Goal: Task Accomplishment & Management: Complete application form

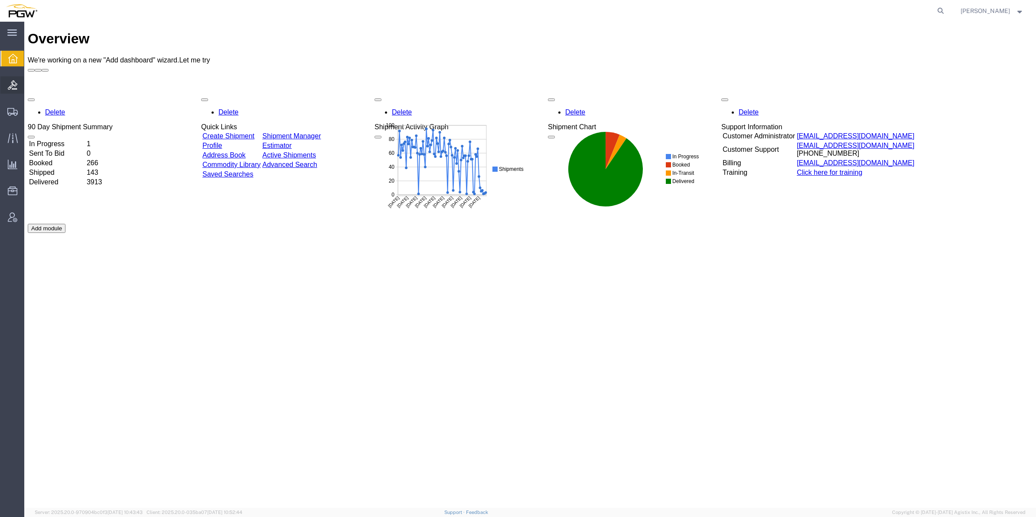
click at [11, 82] on icon at bounding box center [13, 85] width 10 height 10
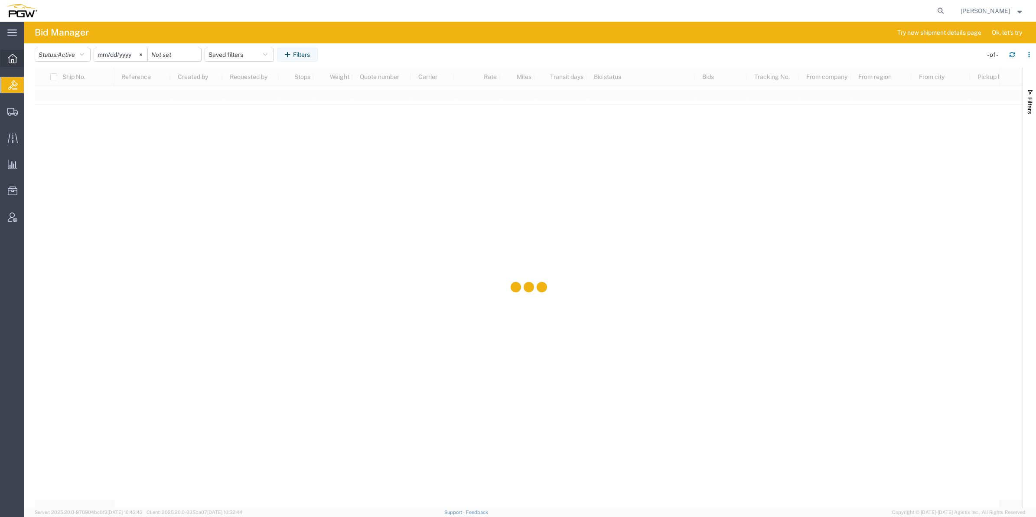
click at [7, 63] on div at bounding box center [12, 58] width 24 height 17
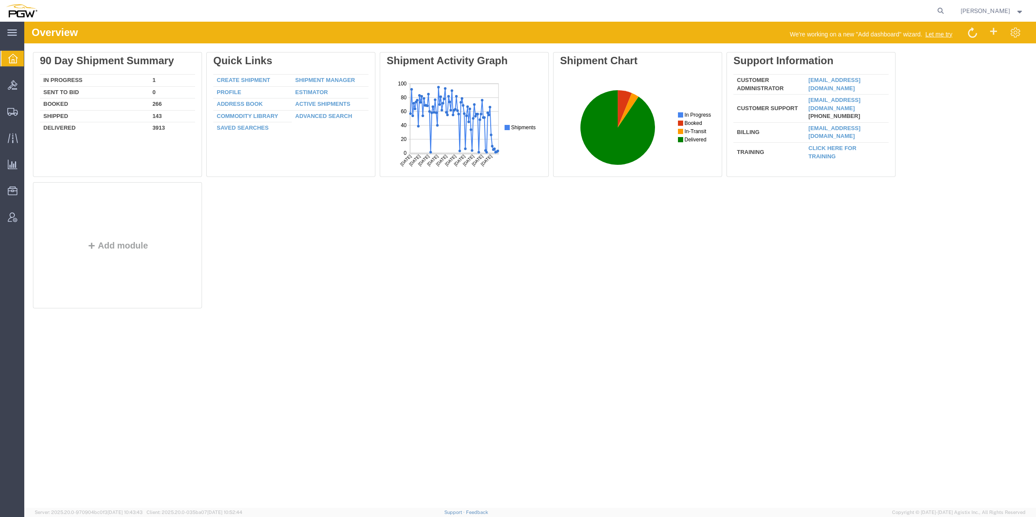
click at [12, 61] on icon at bounding box center [13, 59] width 10 height 10
click at [14, 86] on icon at bounding box center [13, 85] width 10 height 10
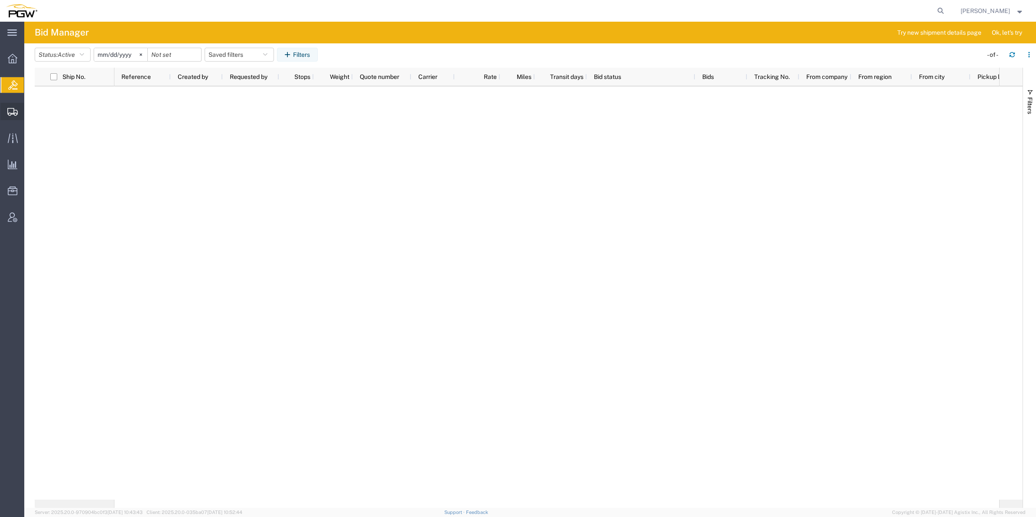
click at [0, 0] on span "Shipment Manager" at bounding box center [0, 0] width 0 height 0
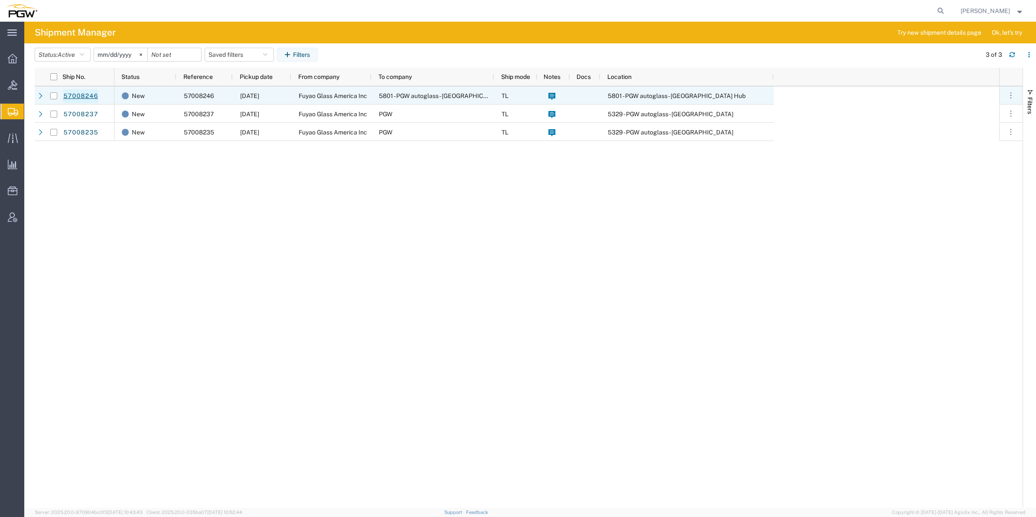
click at [90, 95] on link "57008246" at bounding box center [81, 96] width 36 height 14
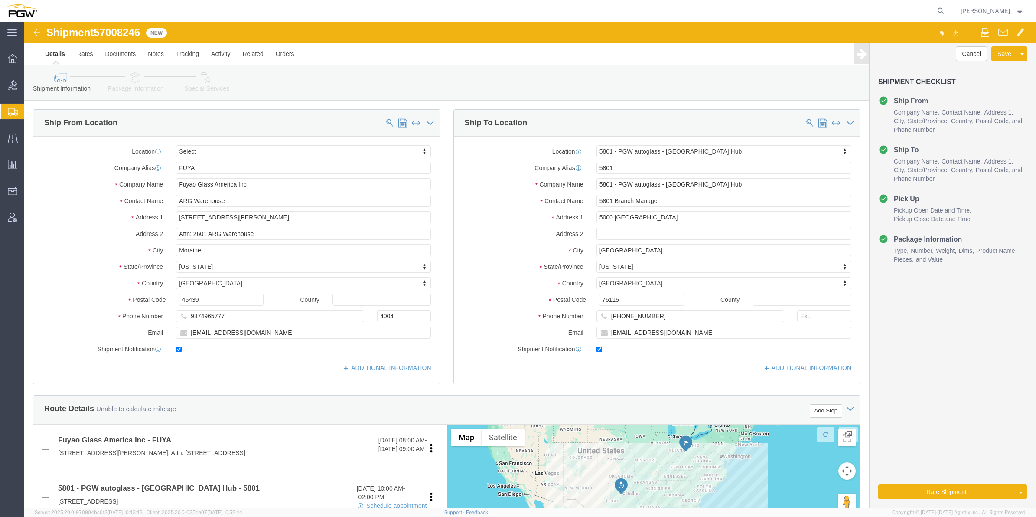
select select
select select "62891"
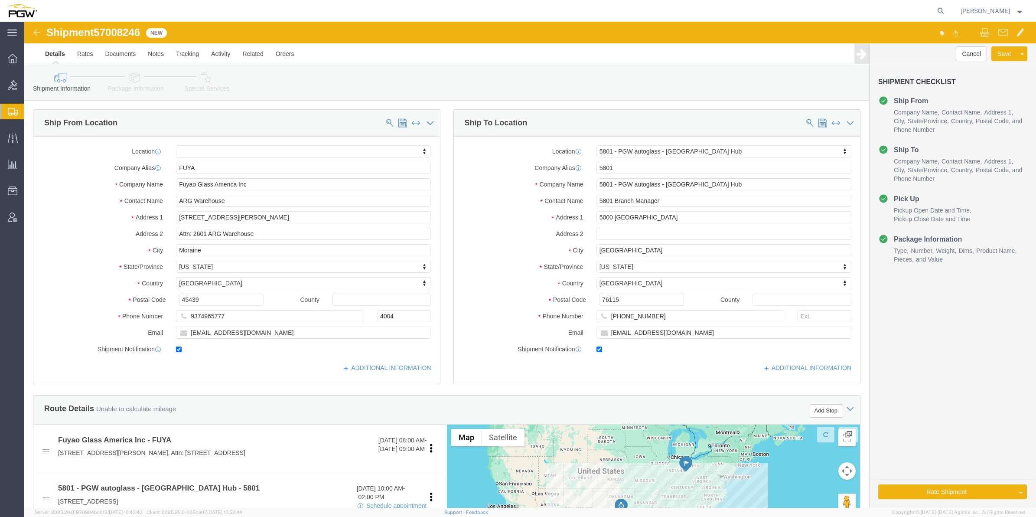
click span "57008246"
copy span "57008246"
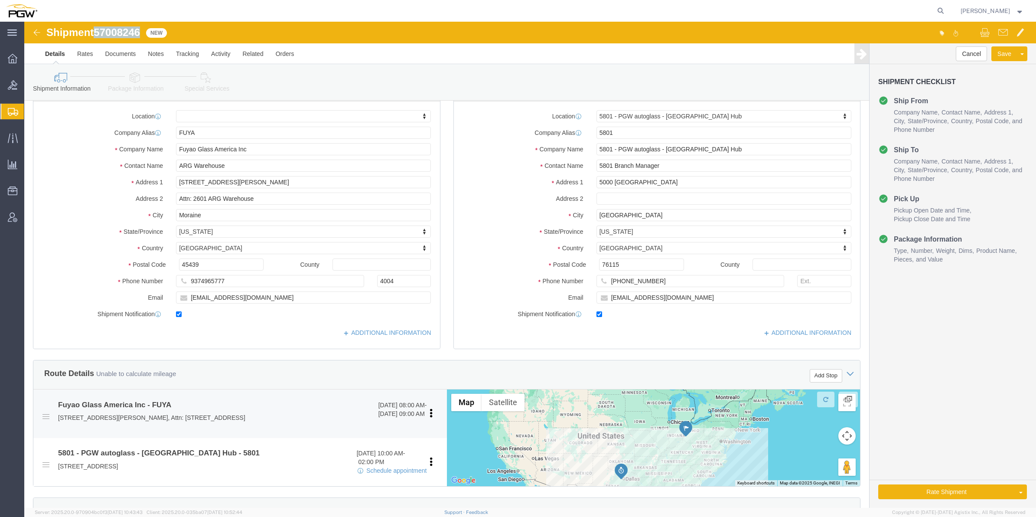
scroll to position [54, 0]
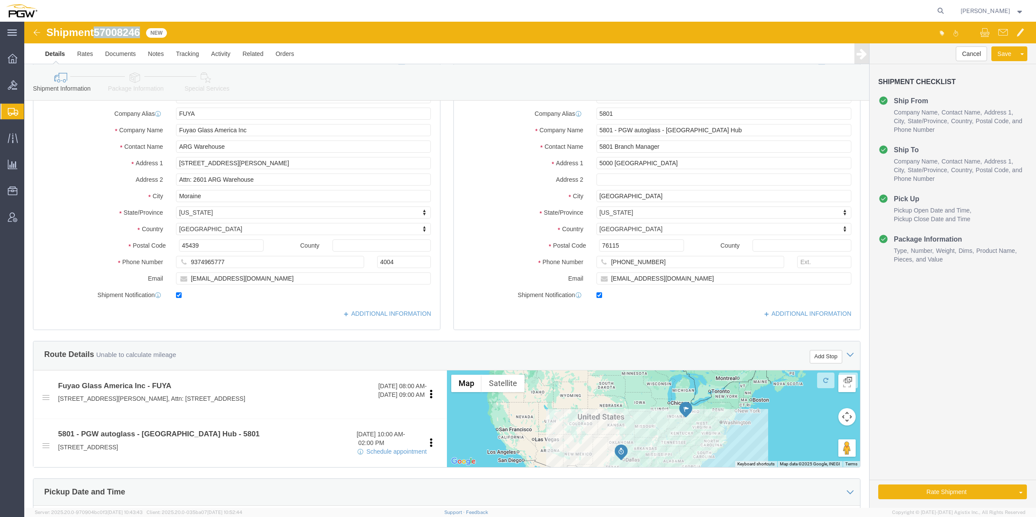
copy span "57008246"
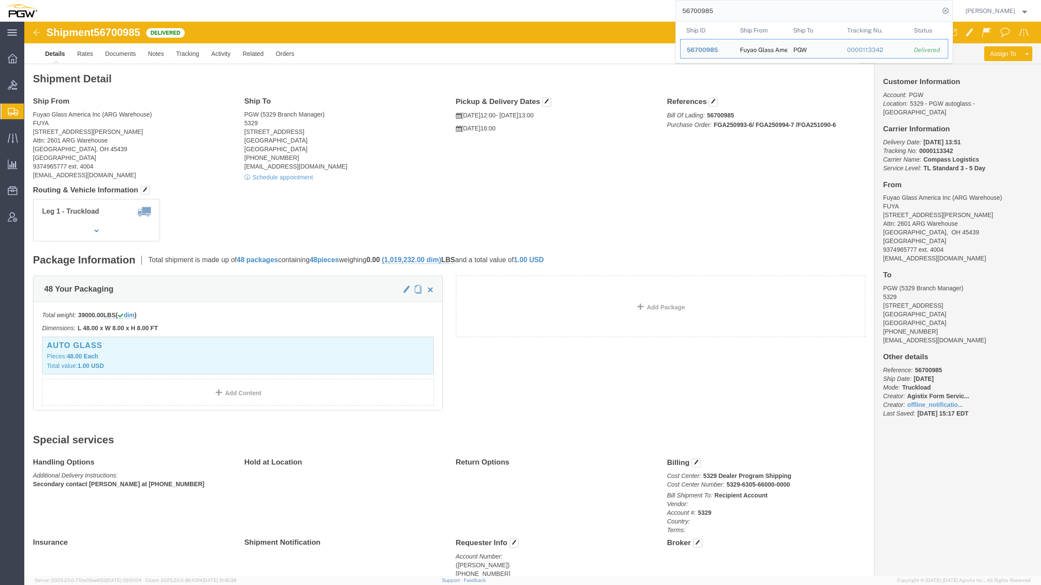
click at [0, 0] on span "Create from Template" at bounding box center [0, 0] width 0 height 0
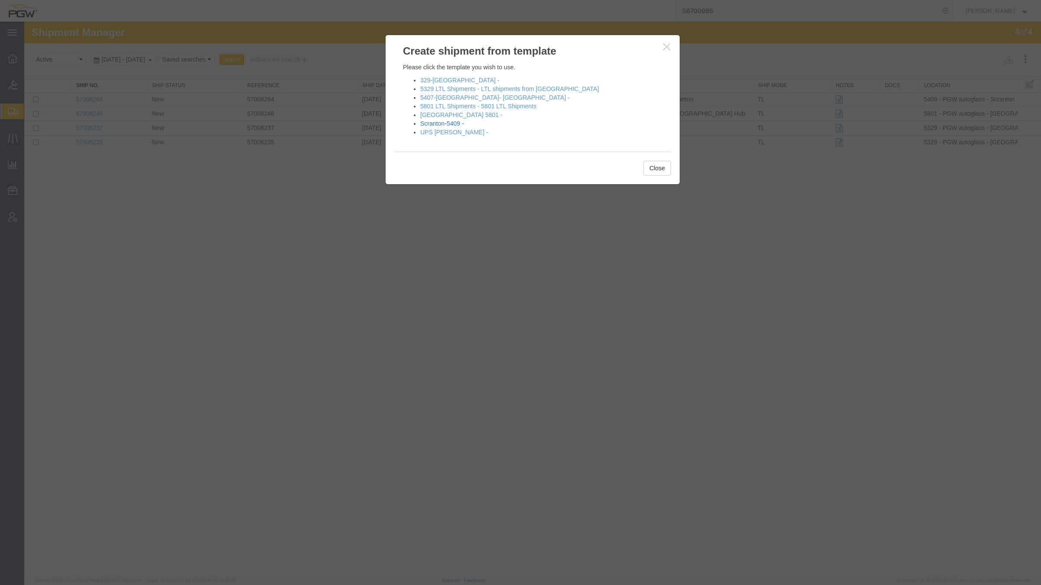
click at [435, 122] on link "Scranton-5409 -" at bounding box center [441, 123] width 43 height 7
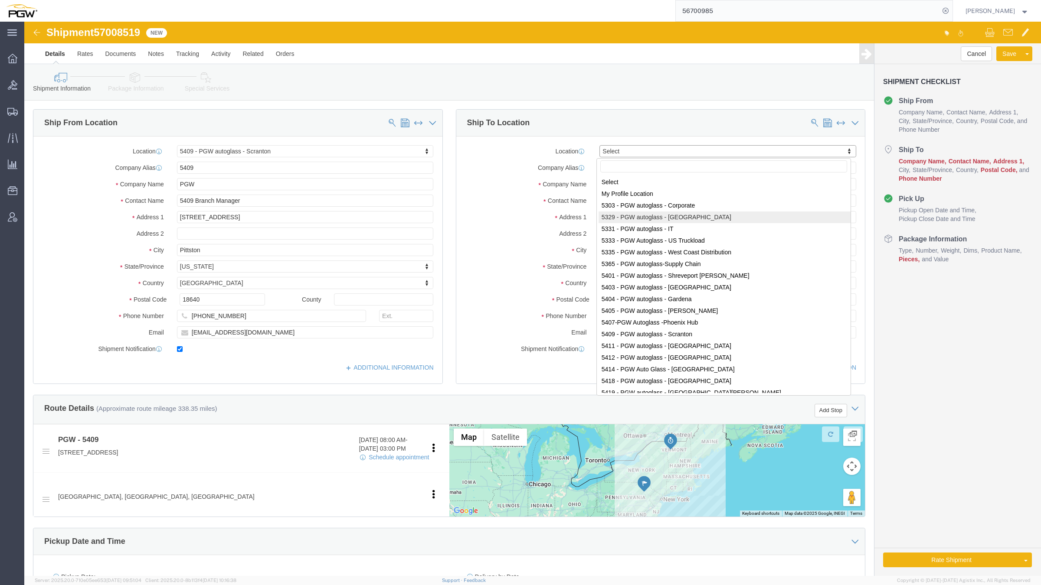
select select "61931"
select select
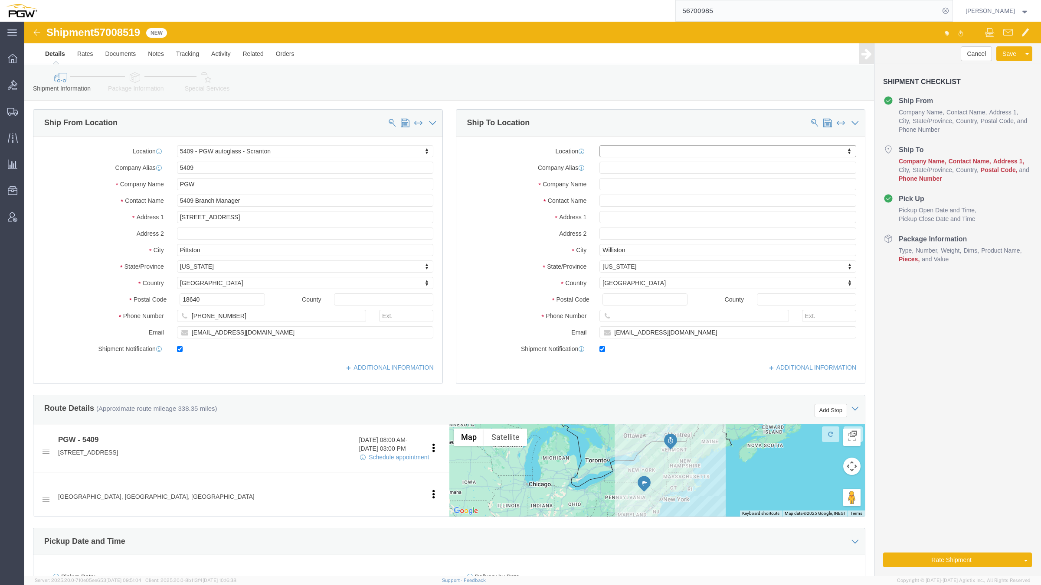
drag, startPoint x: 607, startPoint y: 126, endPoint x: 583, endPoint y: 128, distance: 23.9
paste input "5577"
type input "5577"
select select "28381"
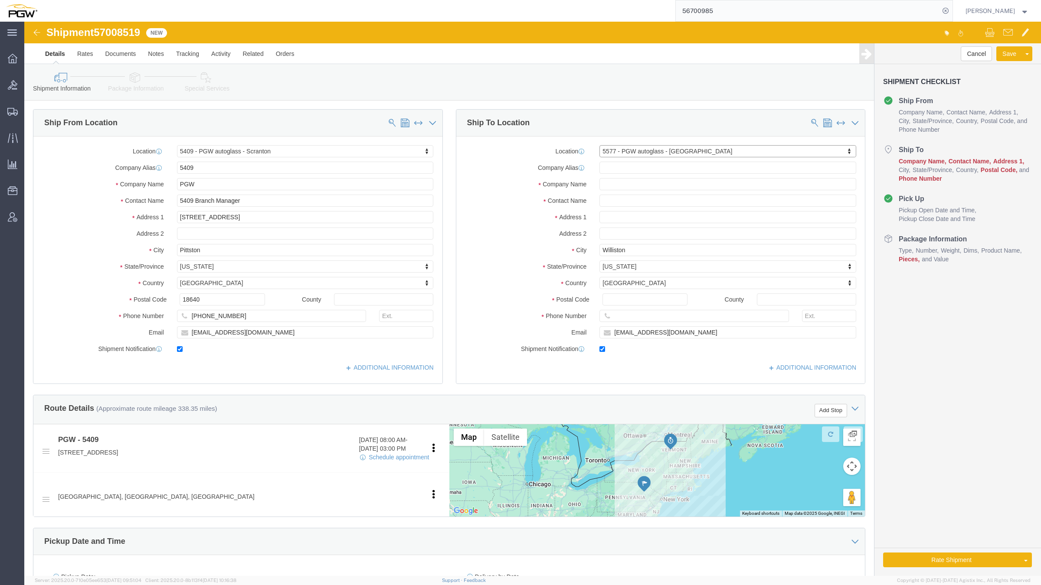
type input "5577"
type input "PGW"
type input "5577 Branch Manager"
type input "[STREET_ADDRESS]"
type input "[GEOGRAPHIC_DATA]"
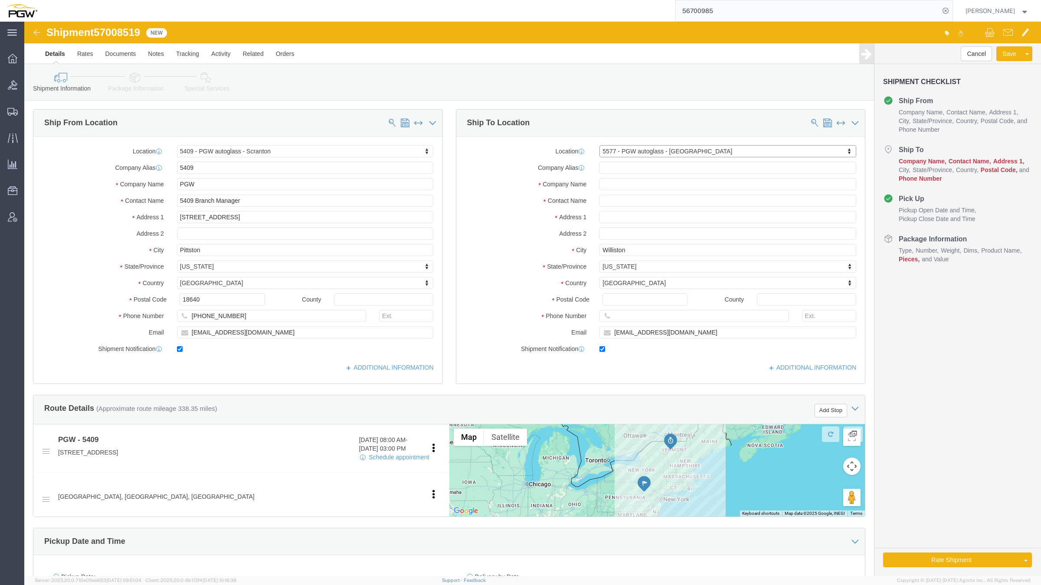
type input "22304"
type input "[PHONE_NUMBER]"
type input "[EMAIL_ADDRESS][DOMAIN_NAME]"
select select "VA"
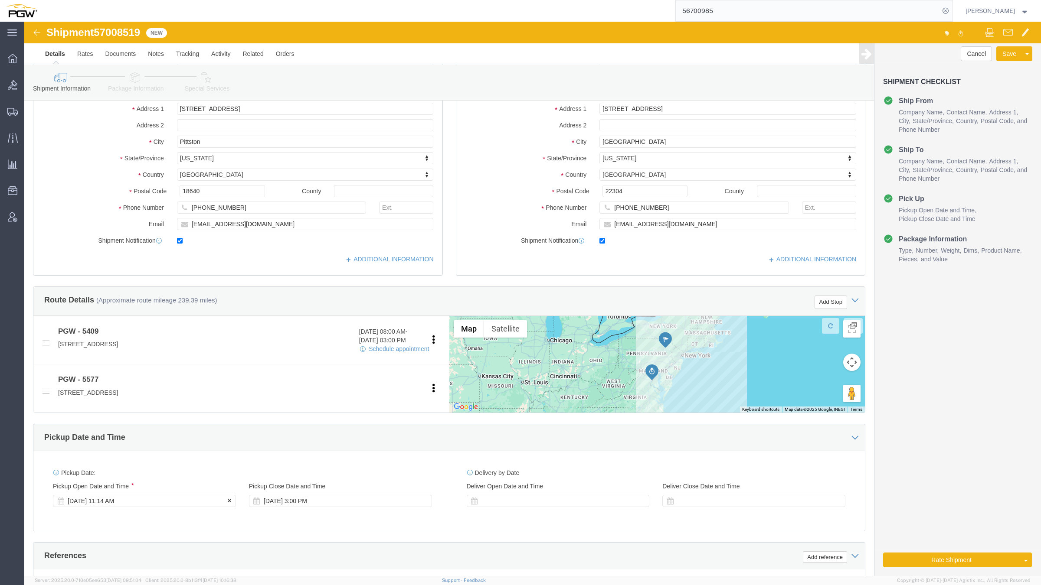
click div "[DATE] 11:14 AM"
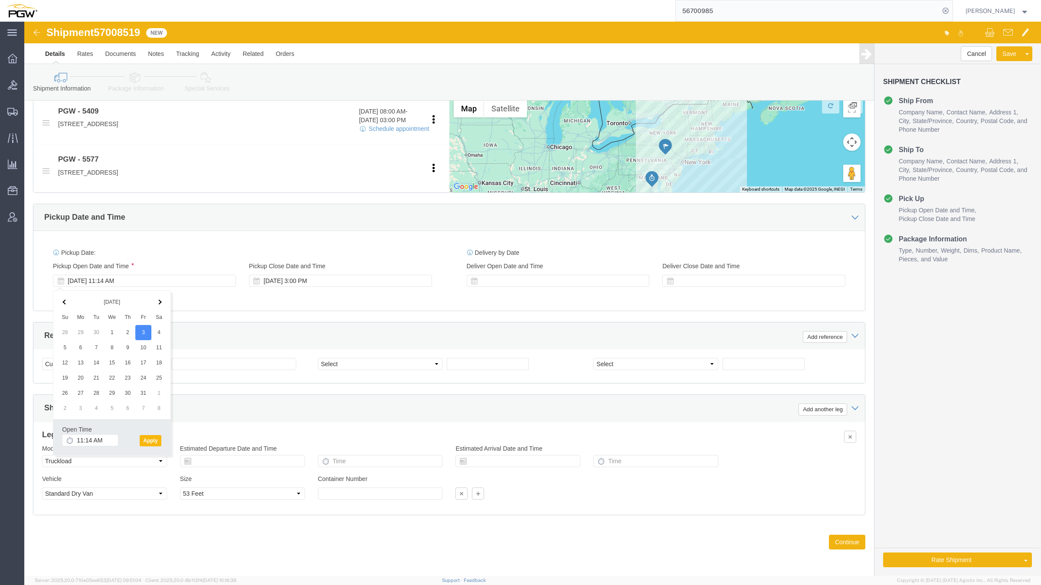
click button "Apply"
click div "[DATE] 11:14 AM"
type input "8:00 AM"
click button "Apply"
click div "[DATE] 12:14 PM"
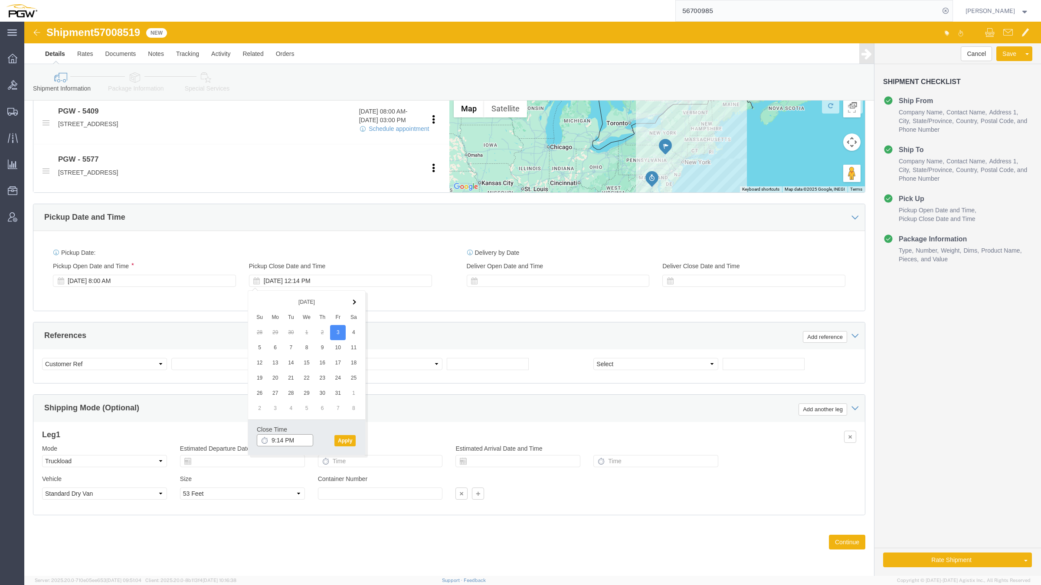
click input "9:14 PM"
type input "9:00 AM"
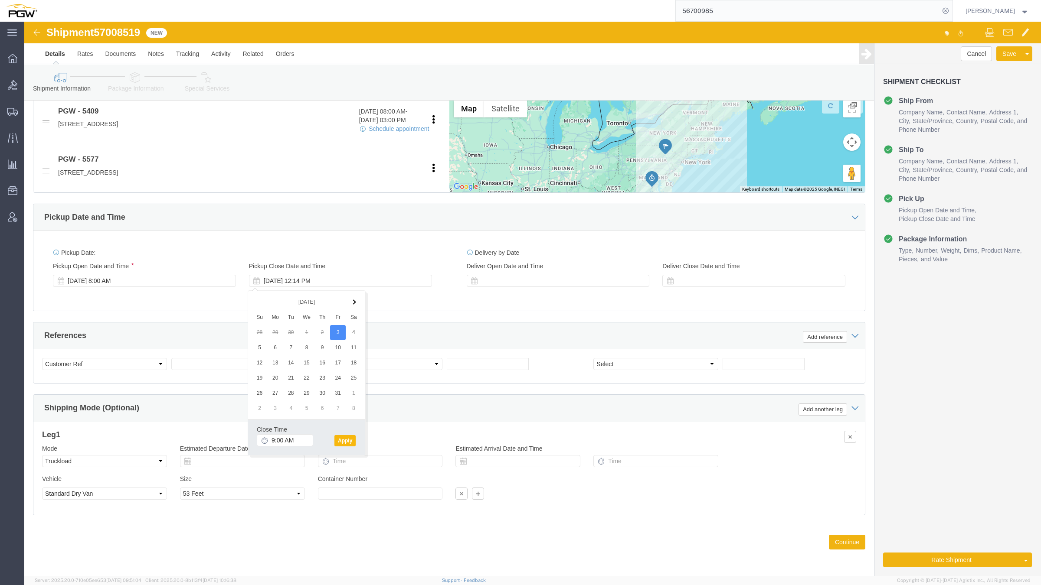
click button "Apply"
click span "57008519"
copy span "57008519"
click input "text"
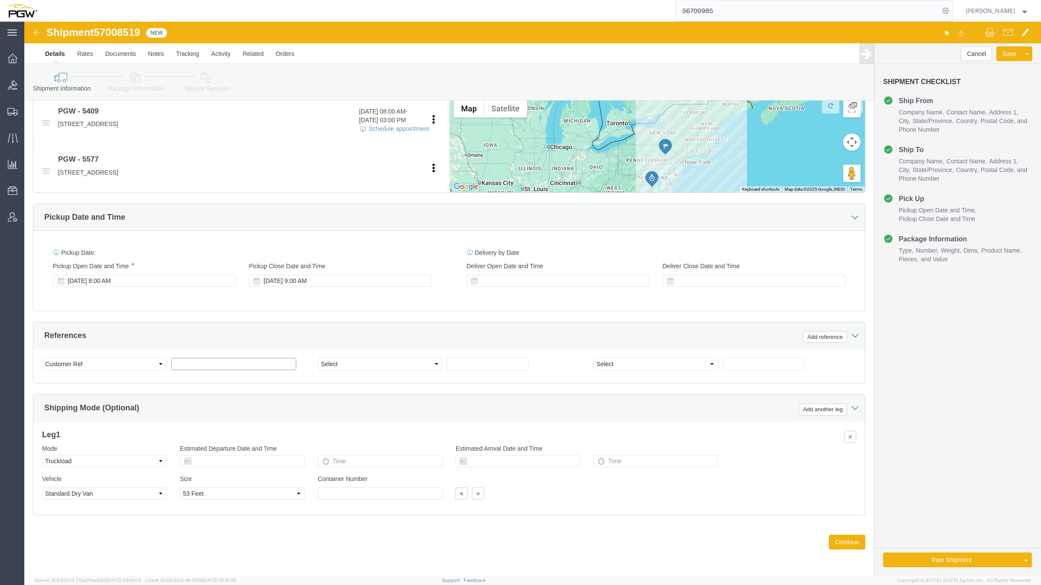
paste input "57008519"
type input "57008519"
click select "Select Account Type Activity ID Airline Appointment Number ASN Batch Request # …"
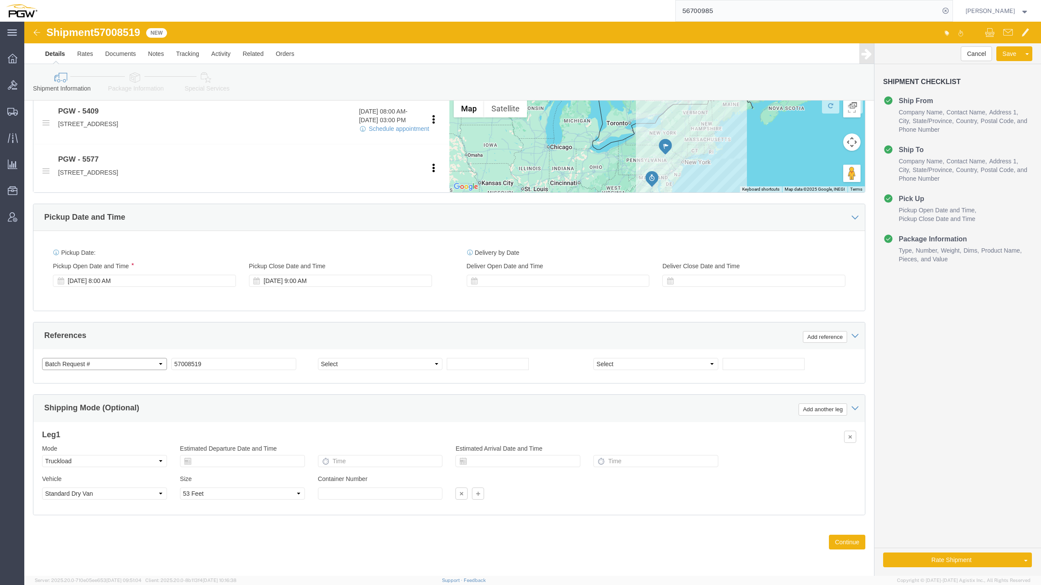
select select "BOL"
click select "Select Account Type Activity ID Airline Appointment Number ASN Batch Request # …"
click input "text"
paste input "669397"
type input "669397"
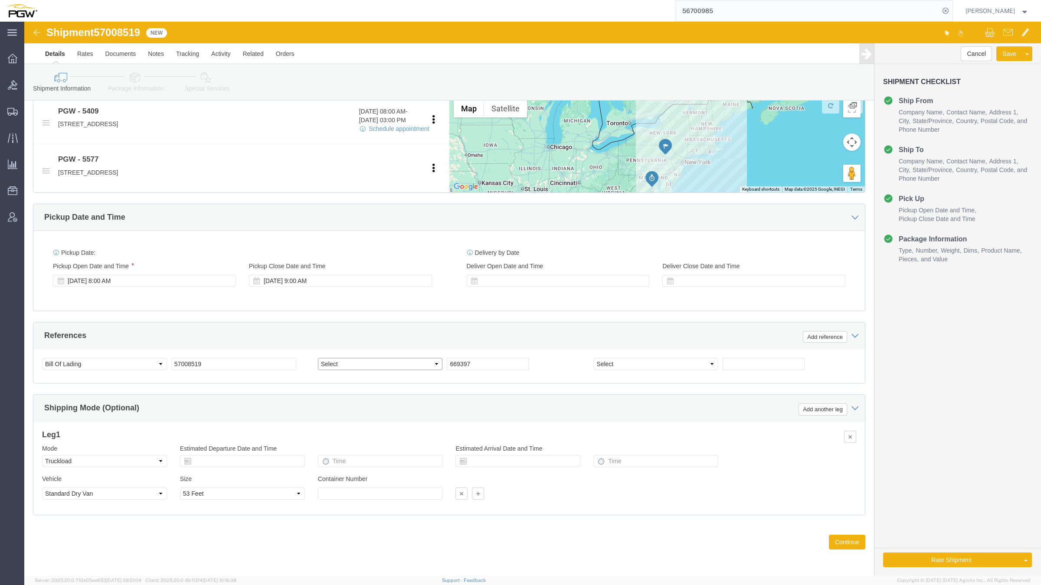
click select "Select Account Type Activity ID Airline Appointment Number ASN Batch Request # …"
select select "ORDERNUM"
click select "Select Account Type Activity ID Airline Appointment Number ASN Batch Request # …"
click button "Continue"
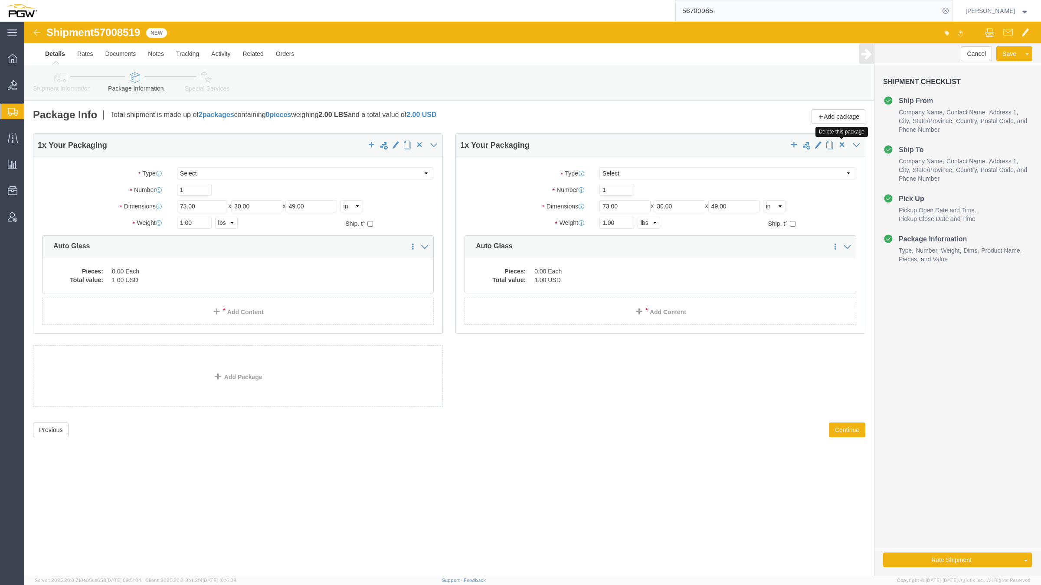
click span "button"
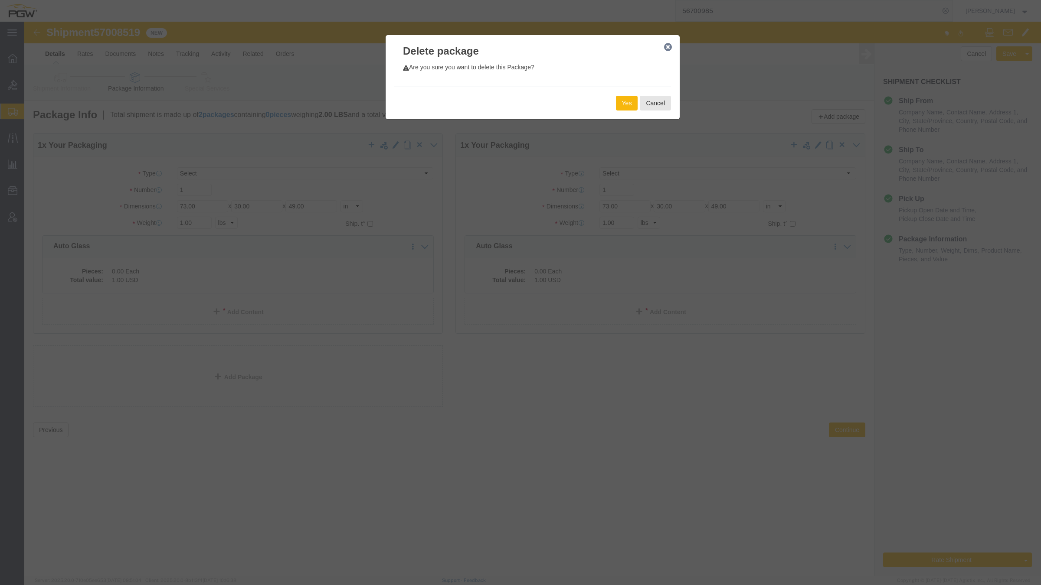
click button "Yes"
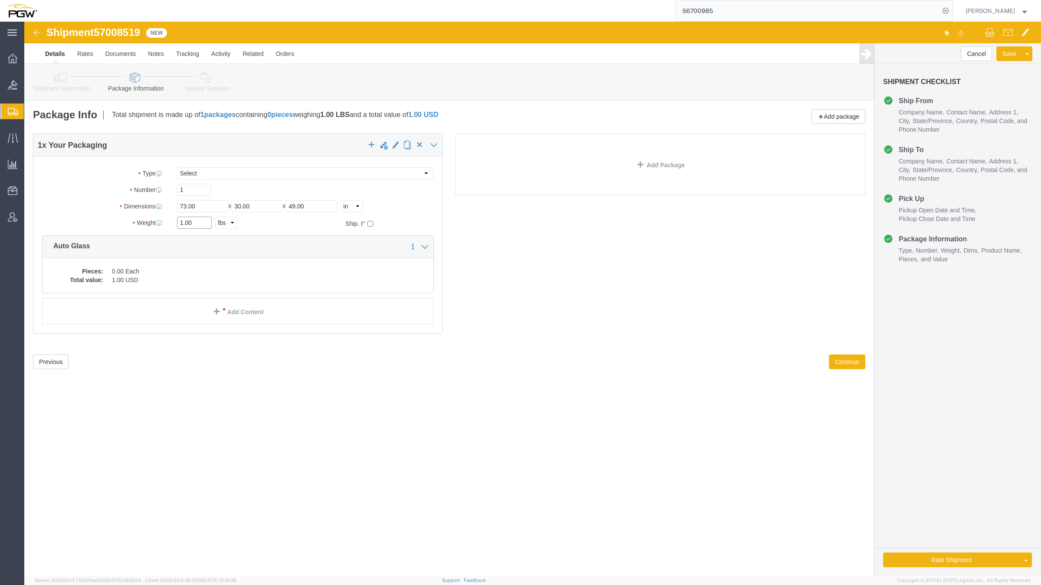
click input "1.00"
paste input "26072"
type input "26072.00"
drag, startPoint x: 171, startPoint y: 165, endPoint x: 157, endPoint y: 165, distance: 14.3
click input "1"
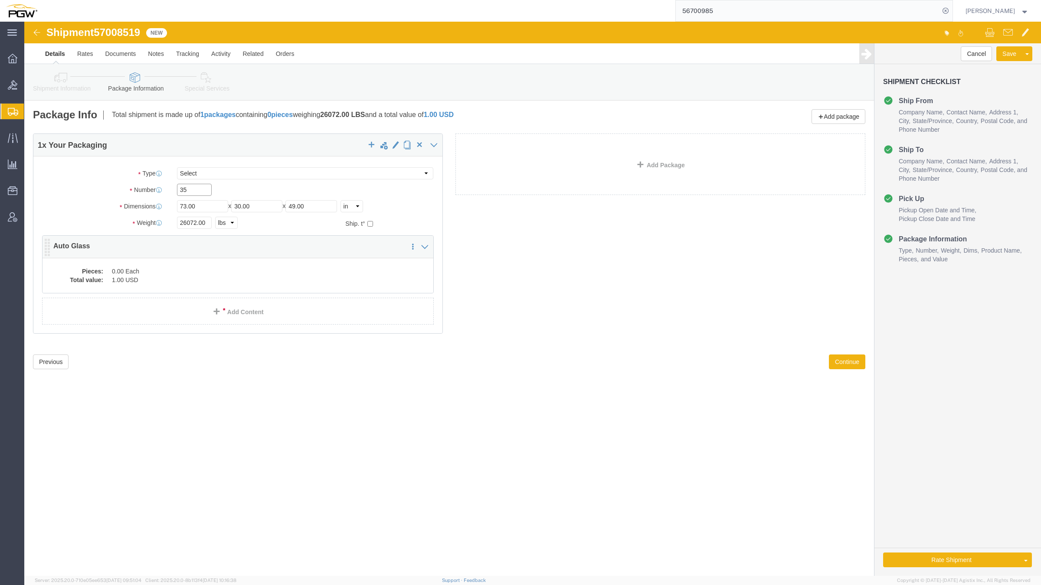
type input "35"
click div "1 x Your Packaging Package Type Select Bale(s) Basket(s) Bolt(s) Bottle(s) Buck…"
click dd "1.00 USD"
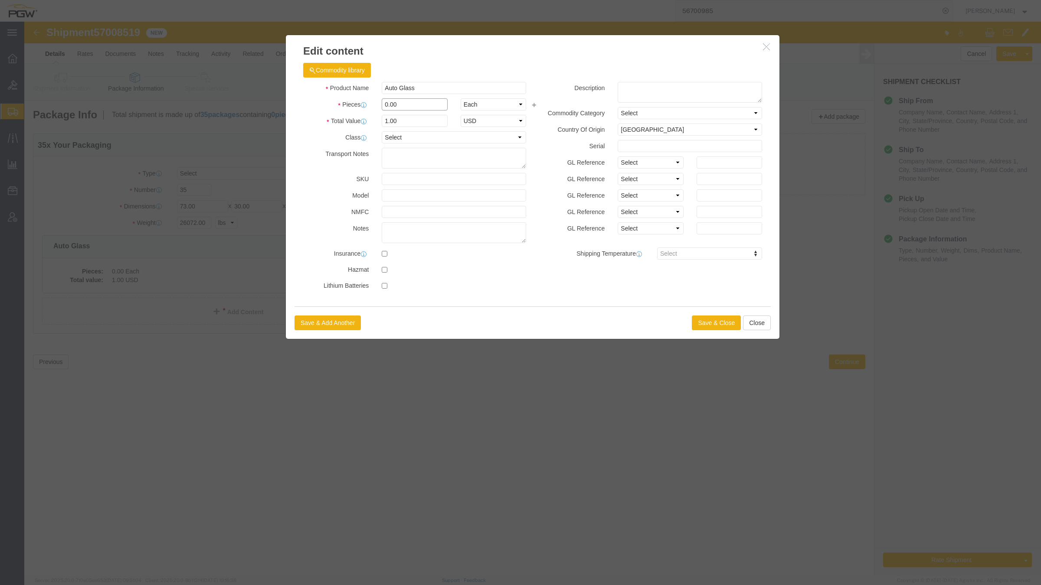
drag, startPoint x: 364, startPoint y: 81, endPoint x: 360, endPoint y: 85, distance: 5.5
click input "0.00"
type input "35.00"
type input "35"
click button "Save & Close"
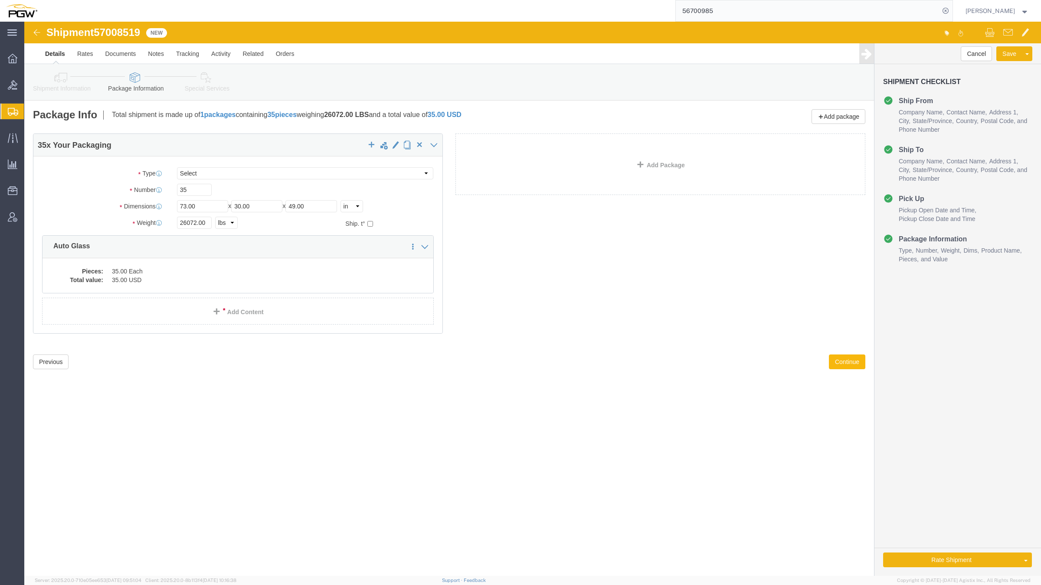
click button "Continue"
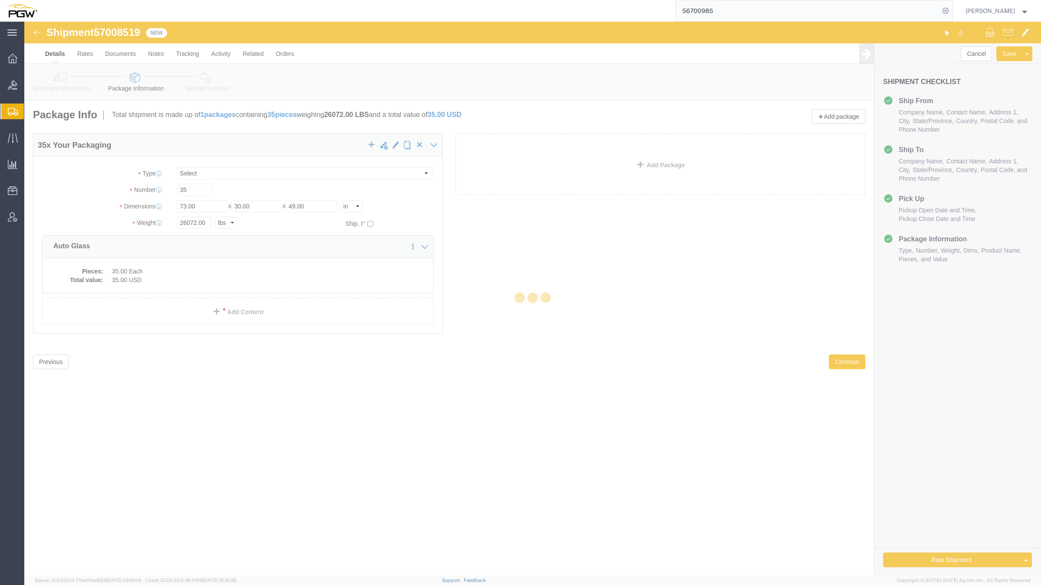
select select
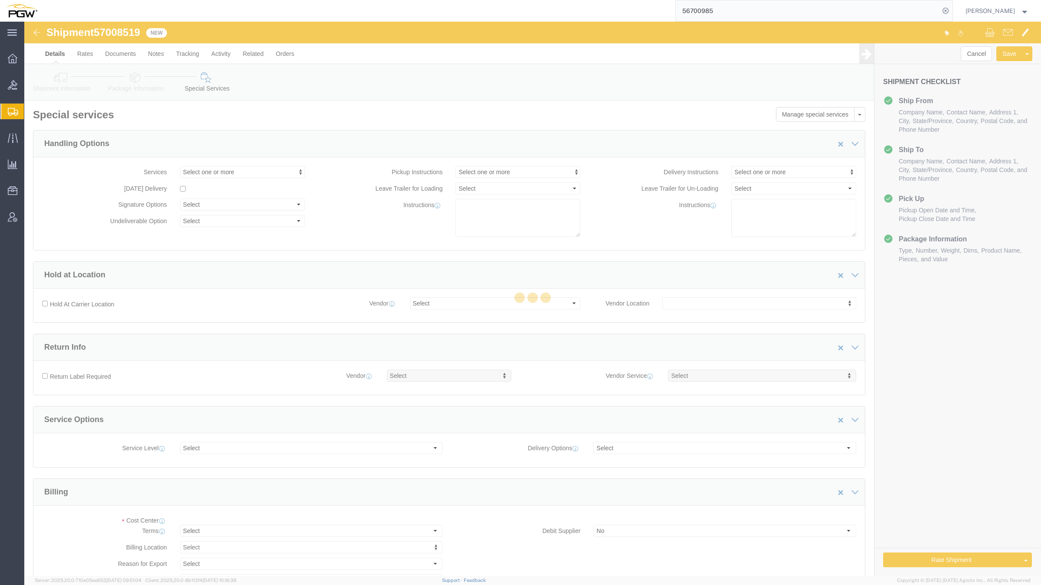
select select "COSTCENTER"
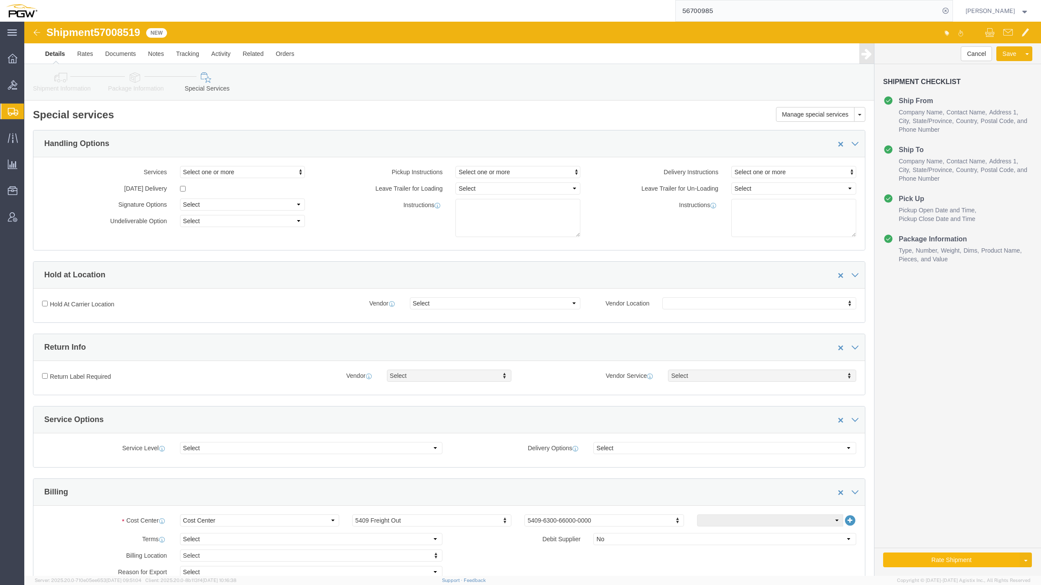
click button "Rate Shipment"
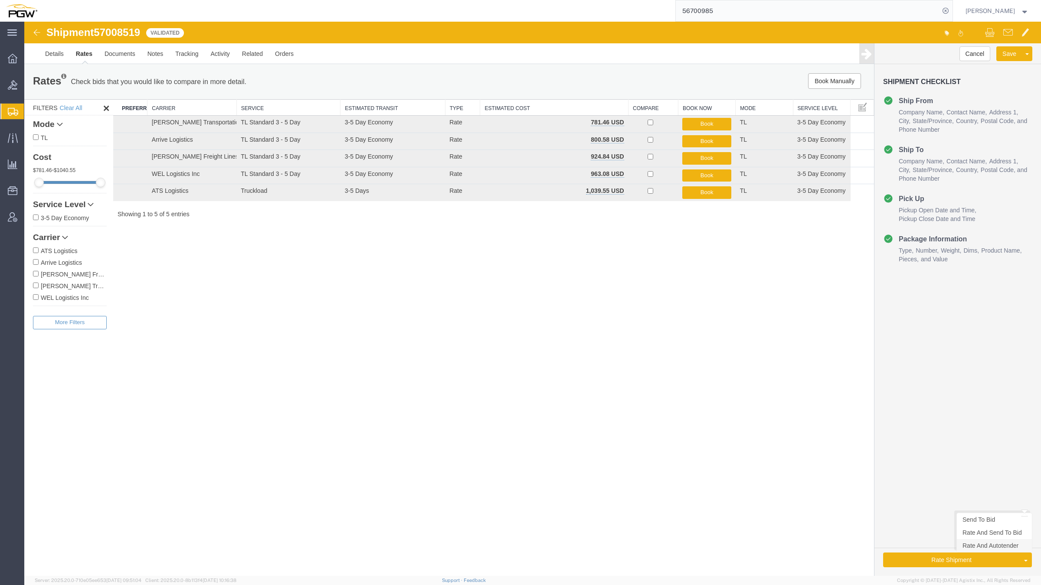
click at [976, 545] on link "Rate And Autotender" at bounding box center [994, 545] width 75 height 13
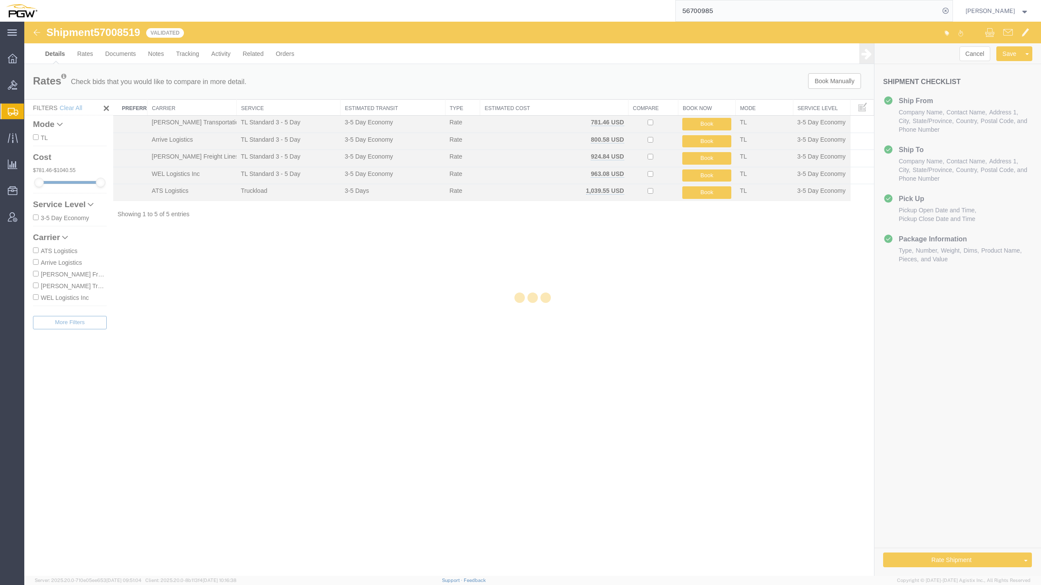
select select "61931"
select select "28381"
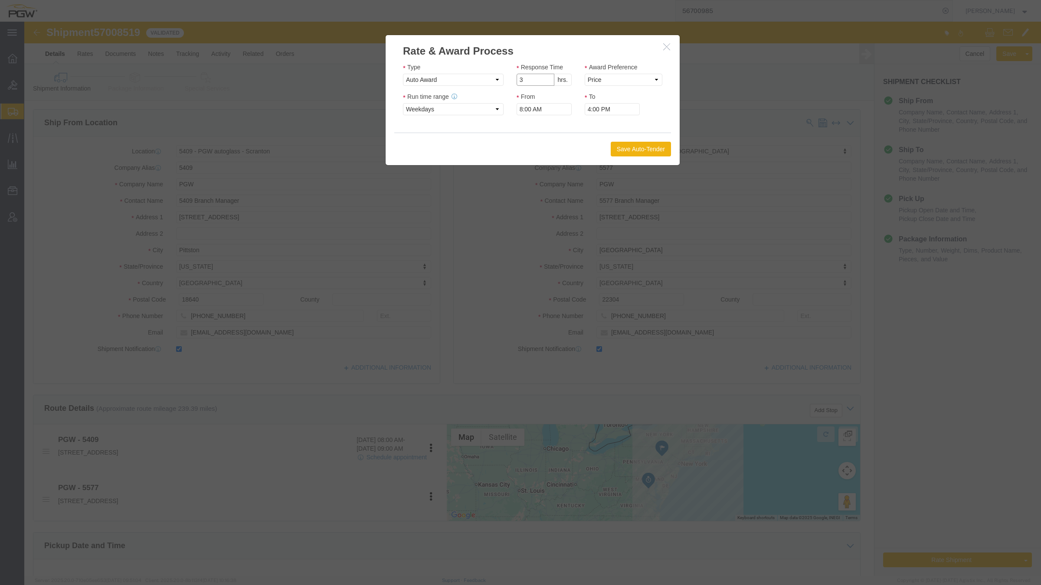
click input "3"
type input "2"
click input "2"
click select "Price Carrier Rank"
select select "LANE_RANK"
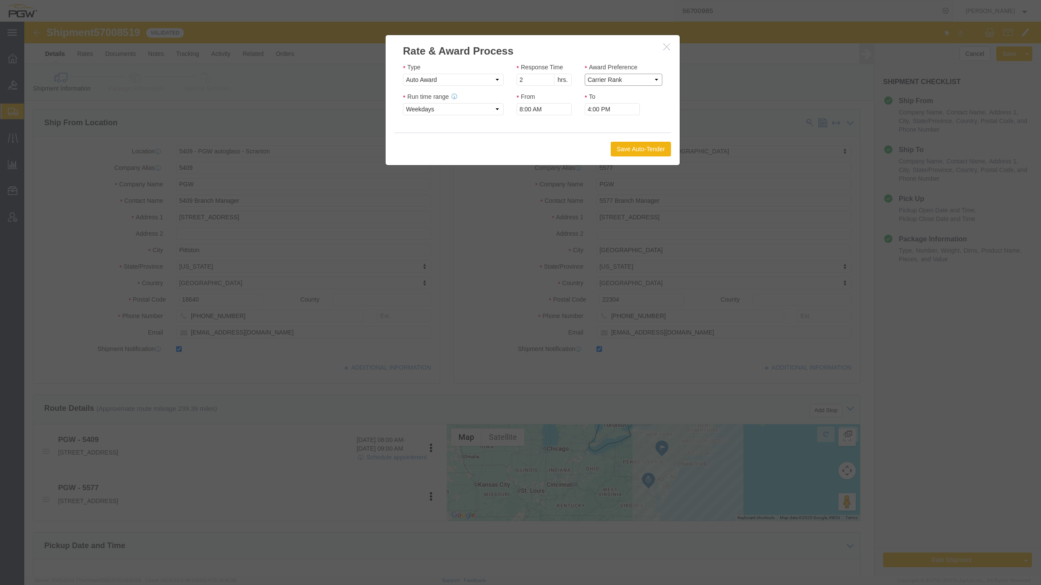
click select "Price Carrier Rank"
click button "Save Auto-Tender"
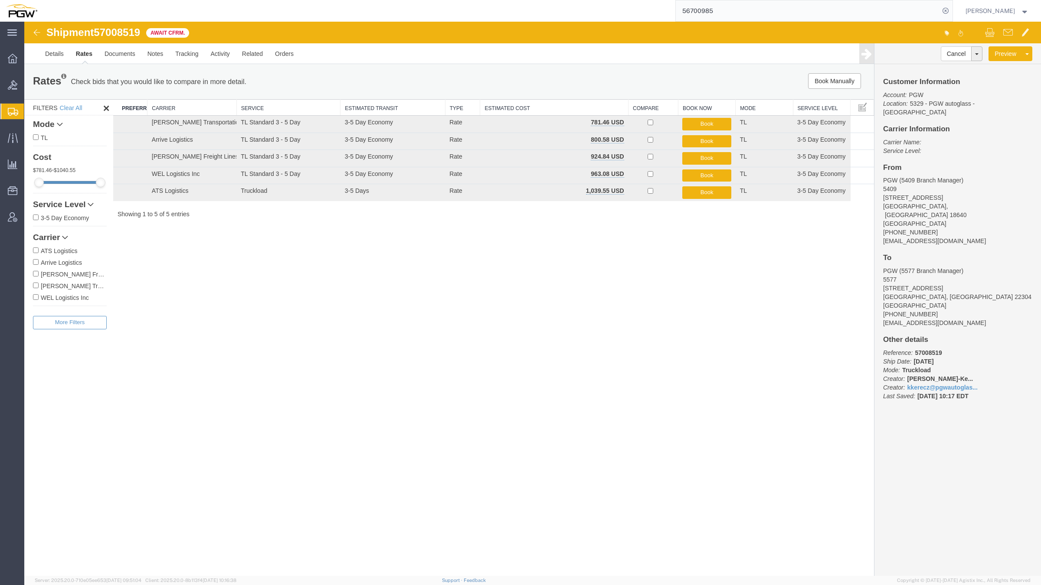
click at [111, 33] on span "57008519" at bounding box center [117, 32] width 46 height 12
click at [111, 34] on span "57008519" at bounding box center [117, 32] width 46 height 12
copy span "57008519"
click at [0, 0] on span "Create from Template" at bounding box center [0, 0] width 0 height 0
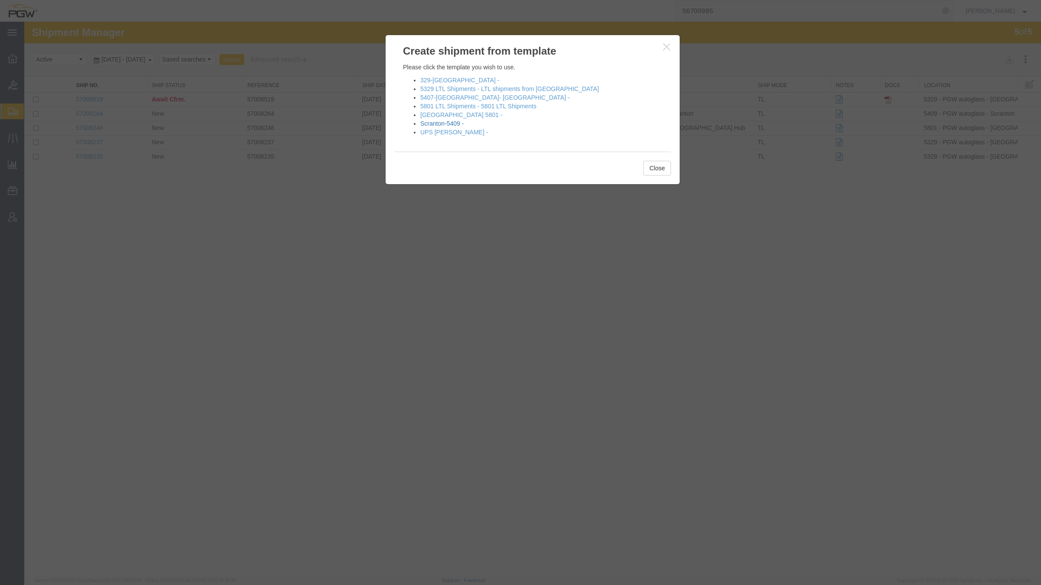
click at [453, 123] on link "Scranton-5409 -" at bounding box center [441, 123] width 43 height 7
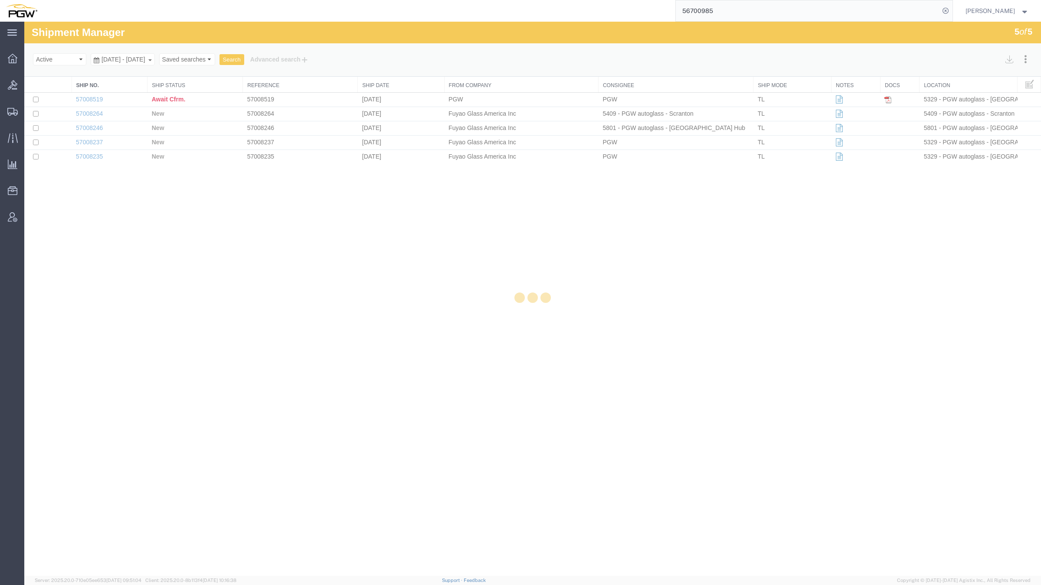
select select "61931"
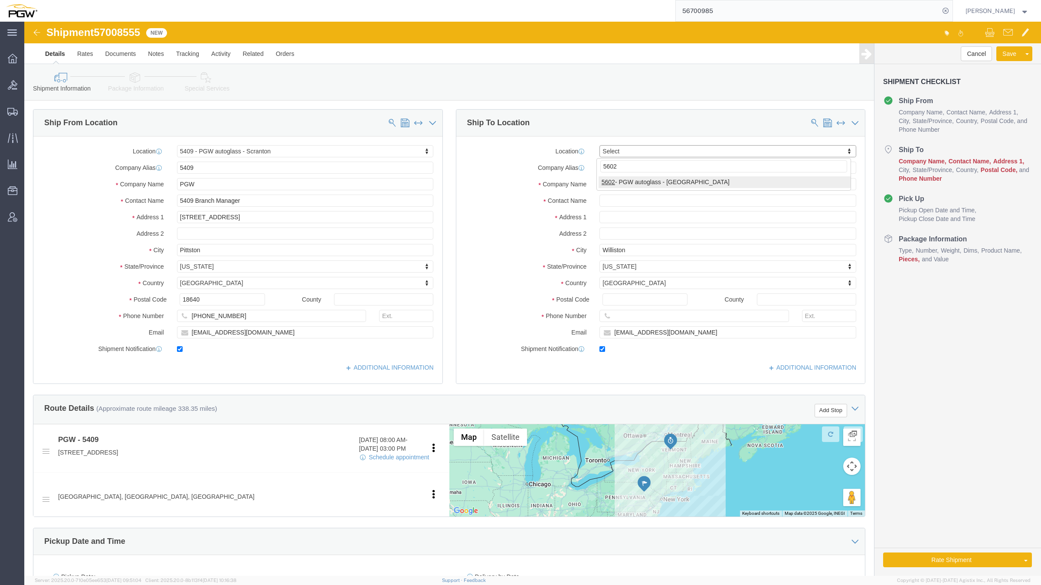
type input "5602"
drag, startPoint x: 666, startPoint y: 160, endPoint x: 662, endPoint y: 157, distance: 4.9
select select "28403"
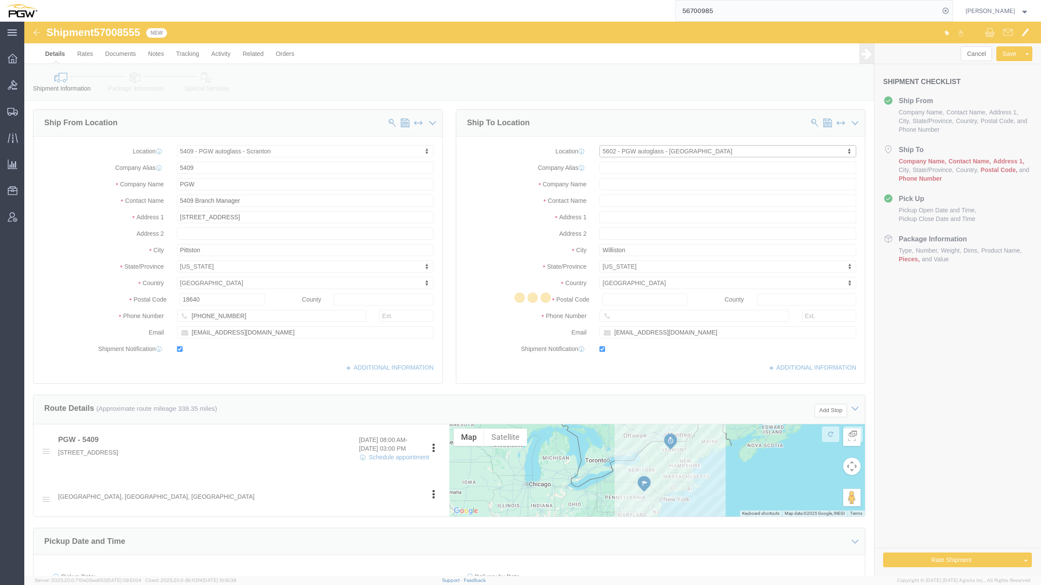
type input "5602"
type input "PGW"
type input "5602 Branch Manager"
type input "[STREET_ADDRESS]"
type input "[GEOGRAPHIC_DATA]"
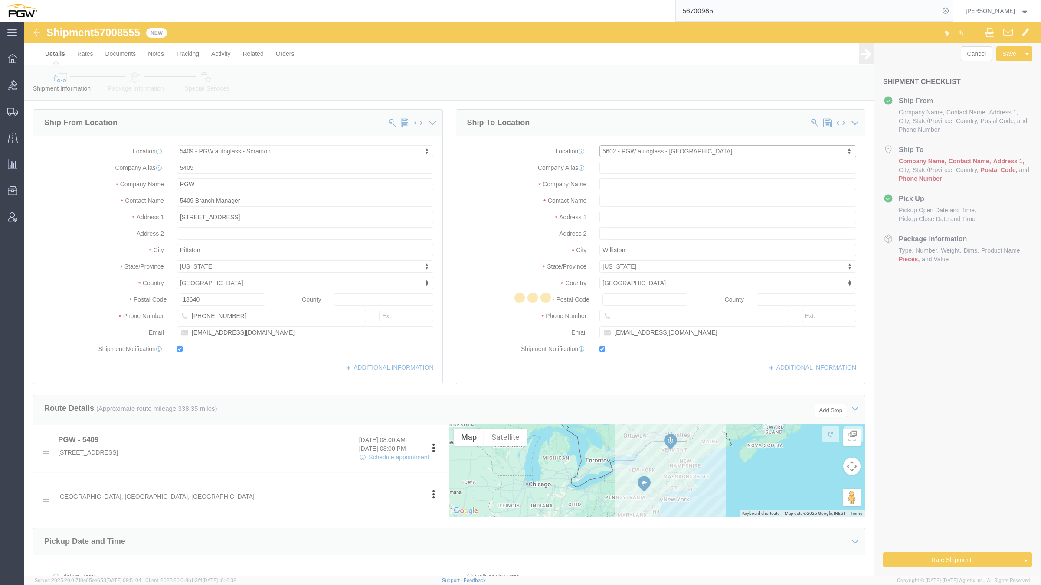
type input "23223"
type input "[PHONE_NUMBER]"
type input "[EMAIL_ADDRESS][DOMAIN_NAME]"
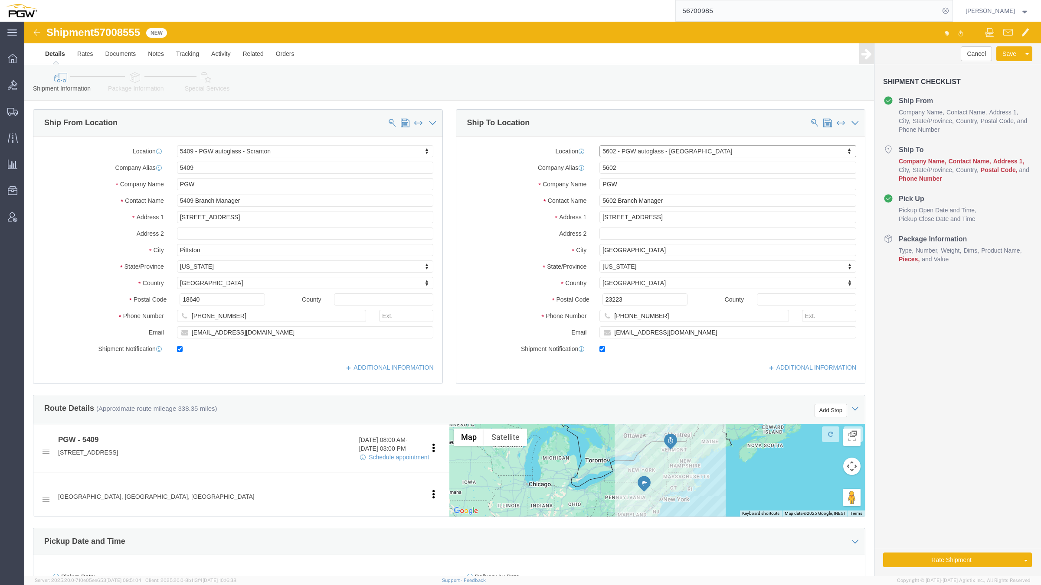
select select "VA"
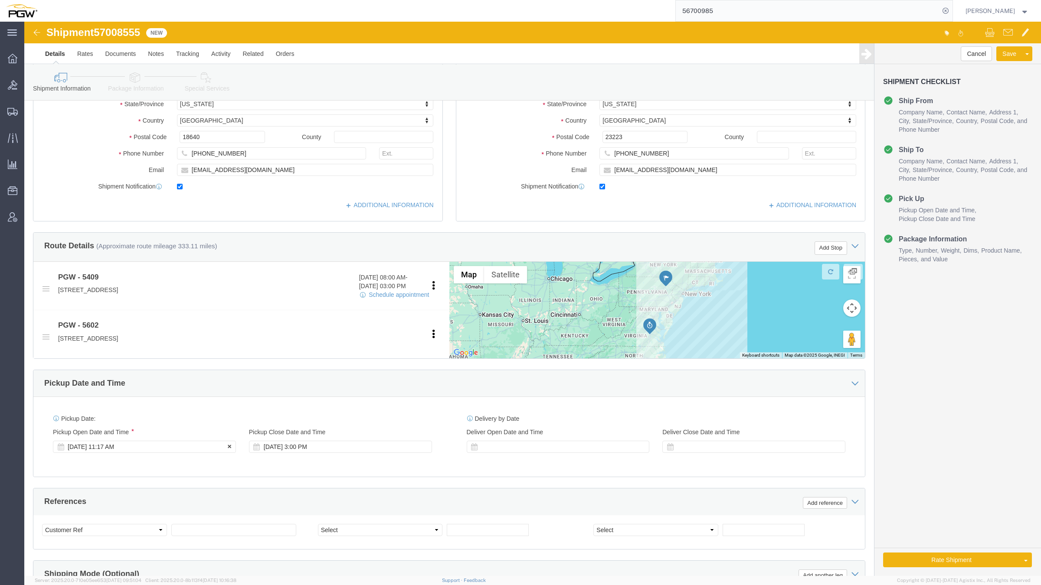
click div "[DATE] 11:17 AM"
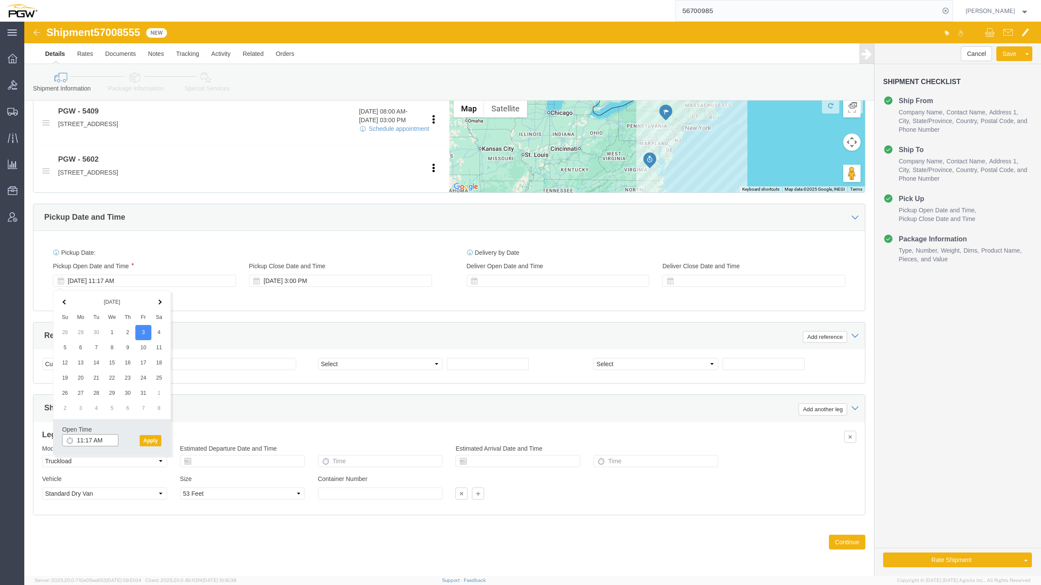
click input "11:17 AM"
type input "9:00 AM"
click button "Apply"
click span "57008555"
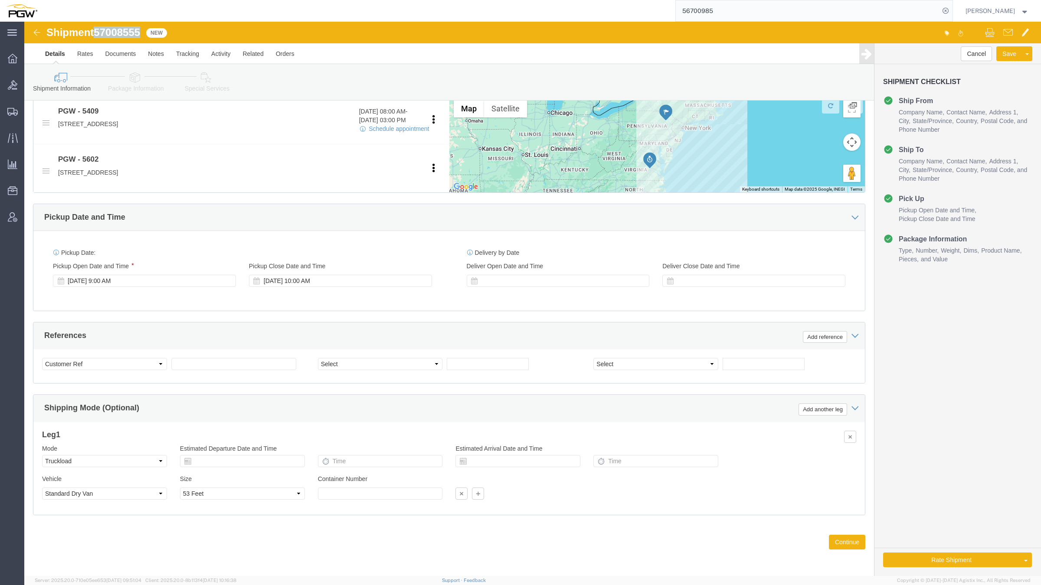
copy span "57008555"
click input "text"
paste input "57008555"
type input "57008555"
click select "Select Account Type Activity ID Airline Appointment Number ASN Batch Request # …"
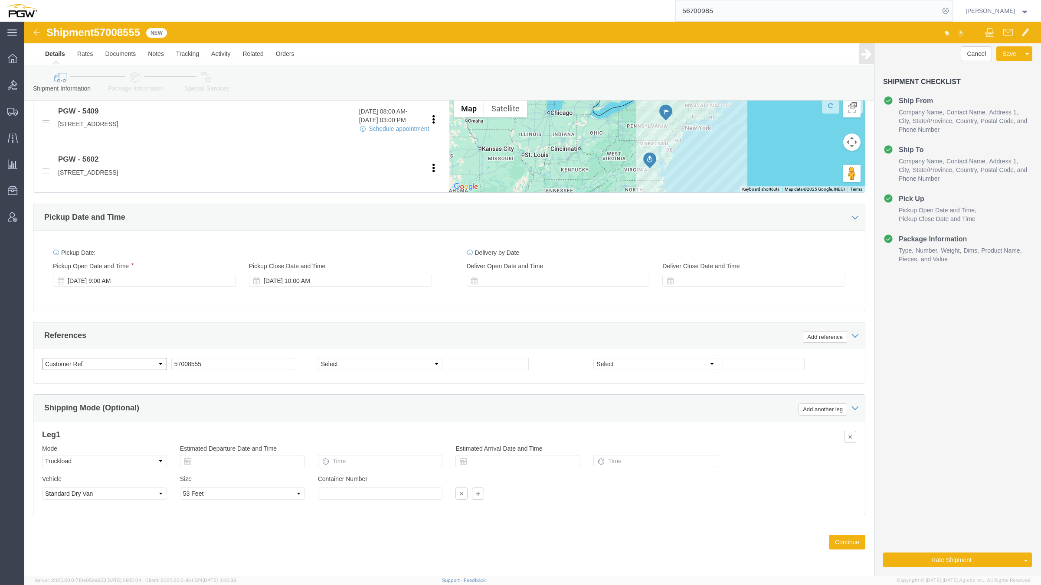
select select "BOL"
click select "Select Account Type Activity ID Airline Appointment Number ASN Batch Request # …"
select select "ORDERNUM"
click select "Select Account Type Activity ID Airline Appointment Number ASN Batch Request # …"
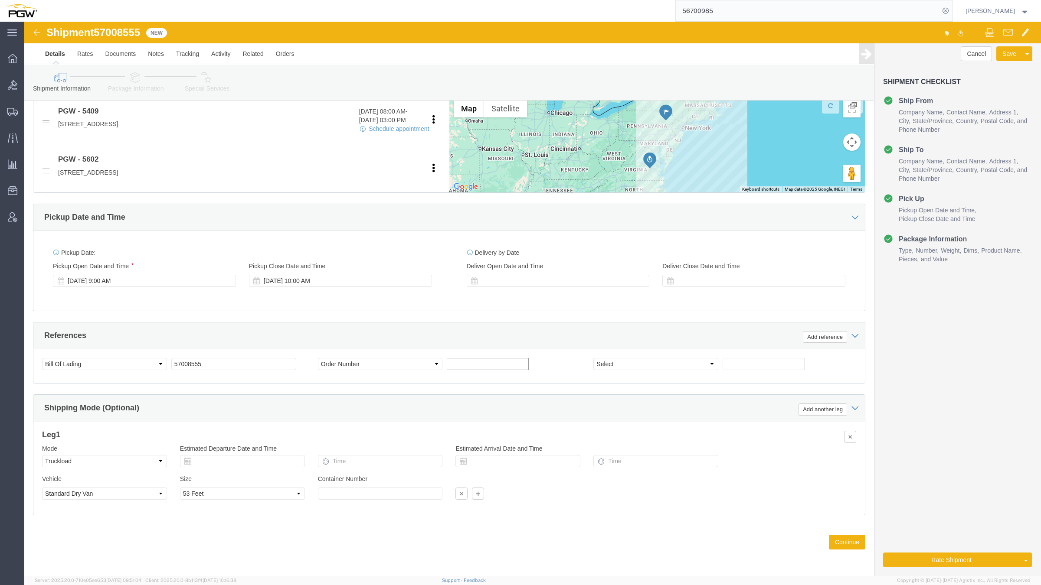
click input "text"
paste input "669402"
type input "669402"
click button "Continue"
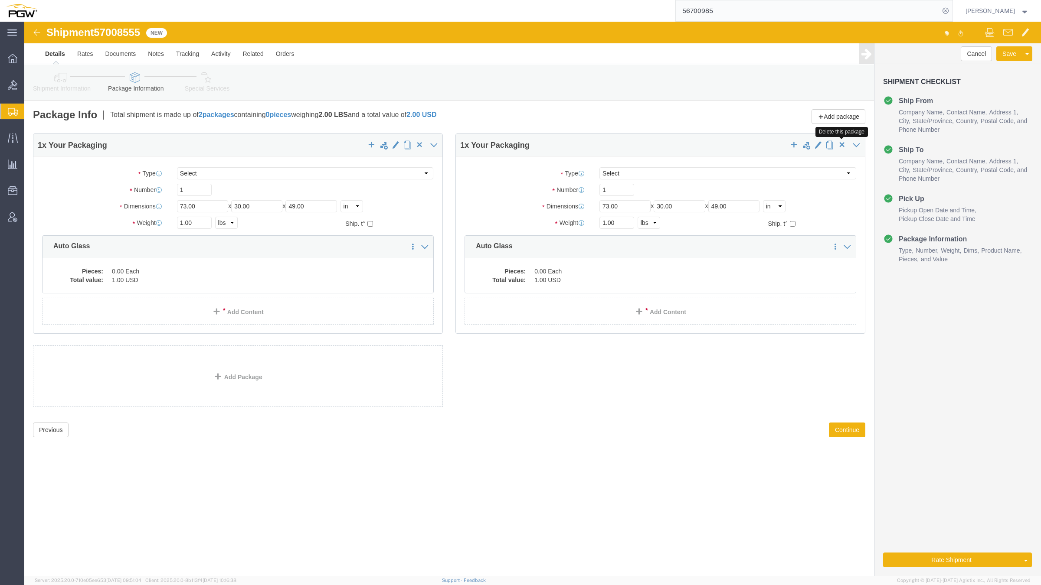
click span "button"
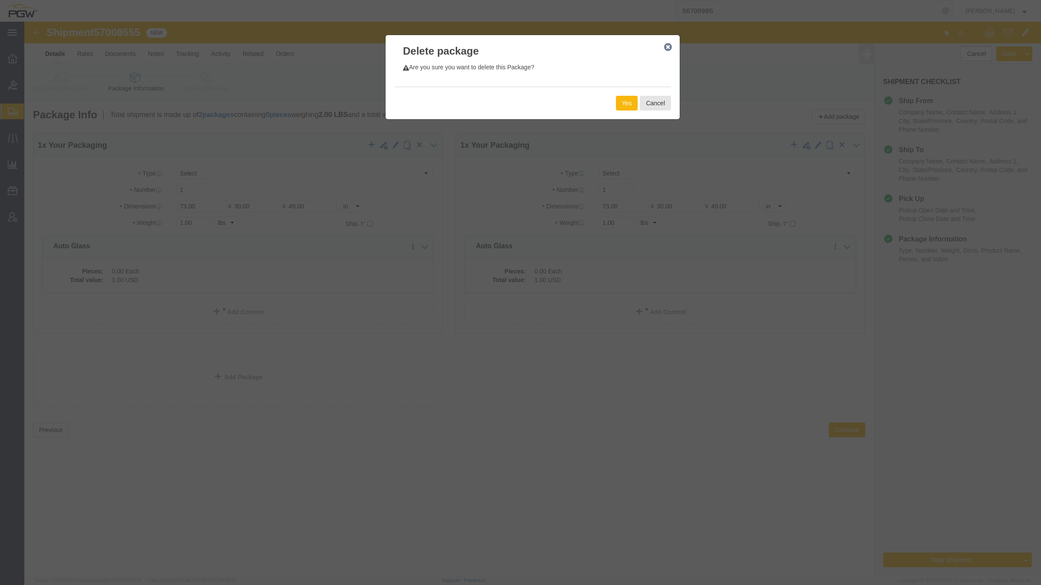
click button "Yes"
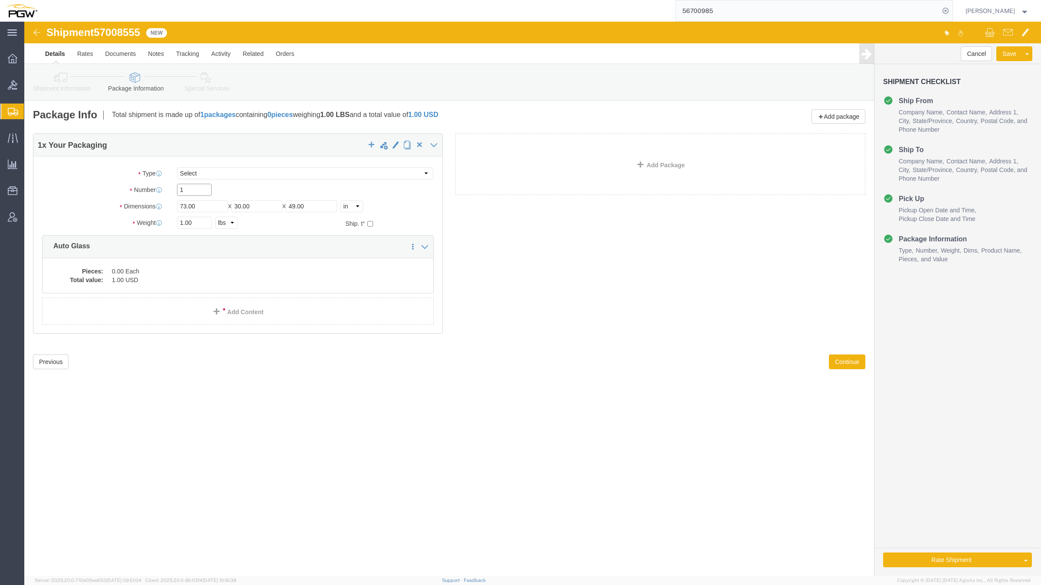
drag, startPoint x: 178, startPoint y: 168, endPoint x: 153, endPoint y: 166, distance: 25.2
click input "1"
paste input "28"
type input "28"
click input "1.00"
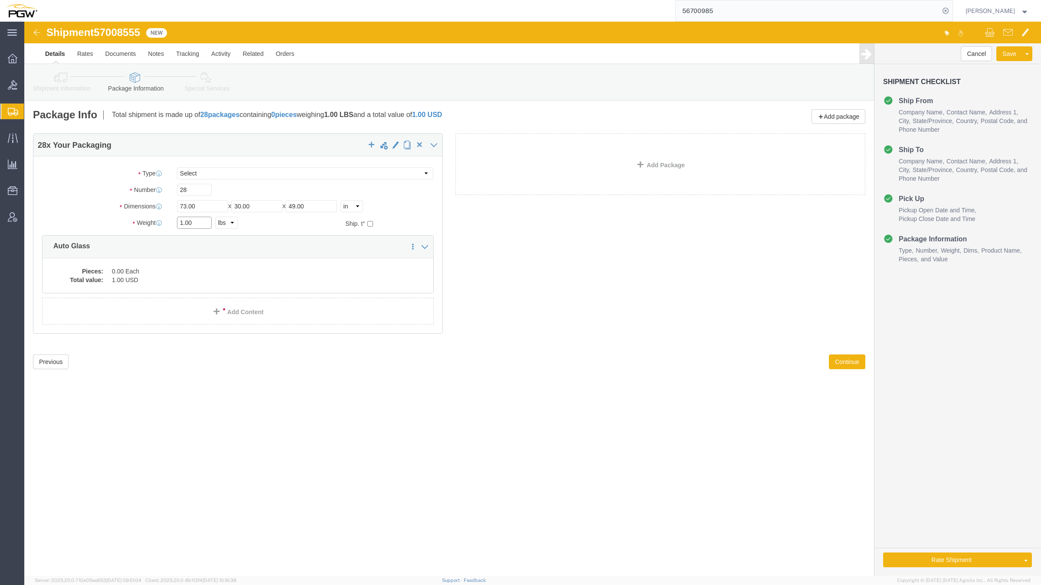
drag, startPoint x: 158, startPoint y: 200, endPoint x: 154, endPoint y: 199, distance: 5.1
click input "1.00"
paste input "20208"
type input "20208.00"
click dd "0.00 Each"
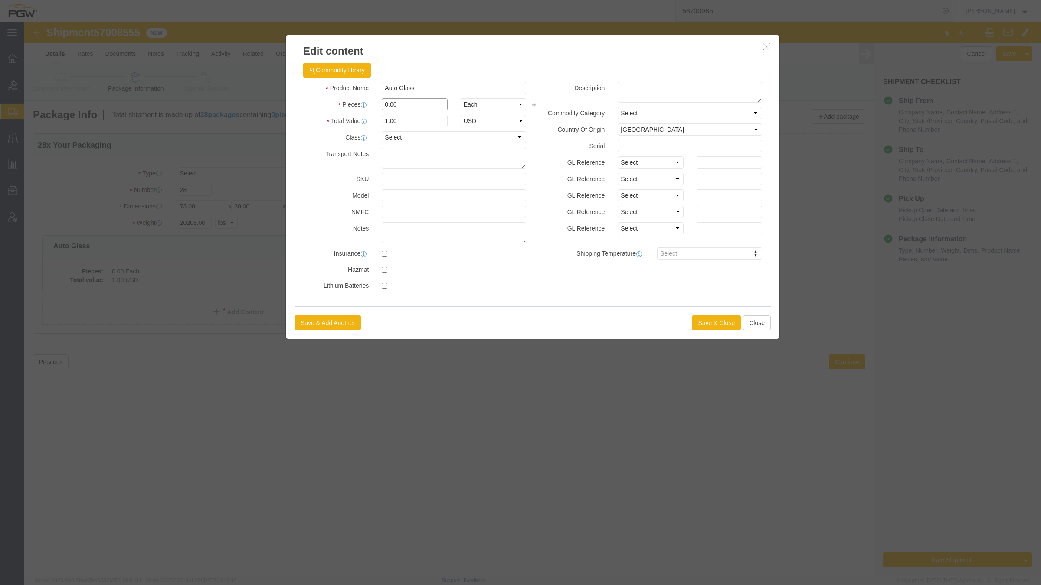
click input "0.00"
type input "28.00"
type input "28"
click button "Save & Close"
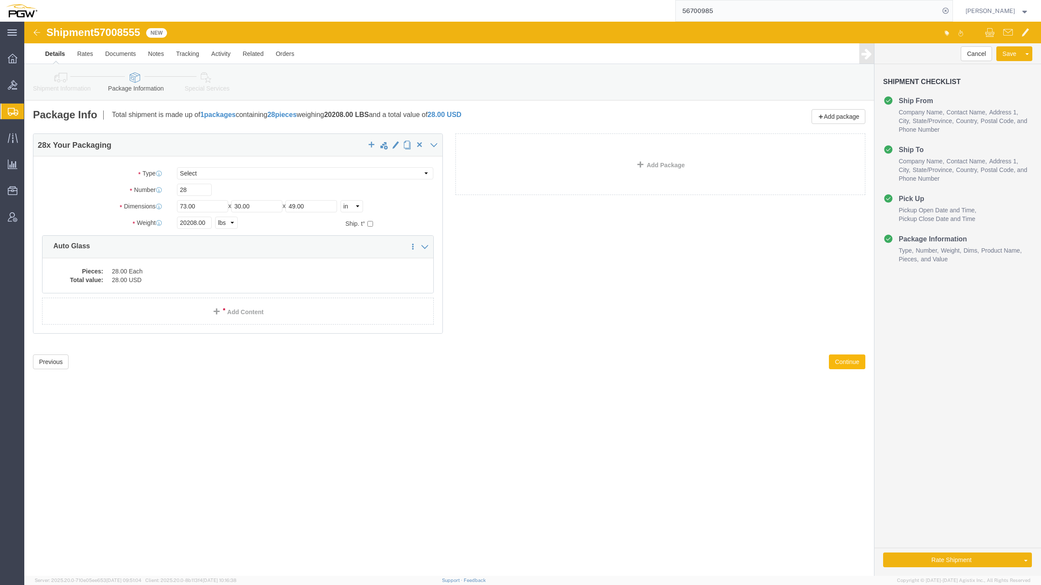
click button "Continue"
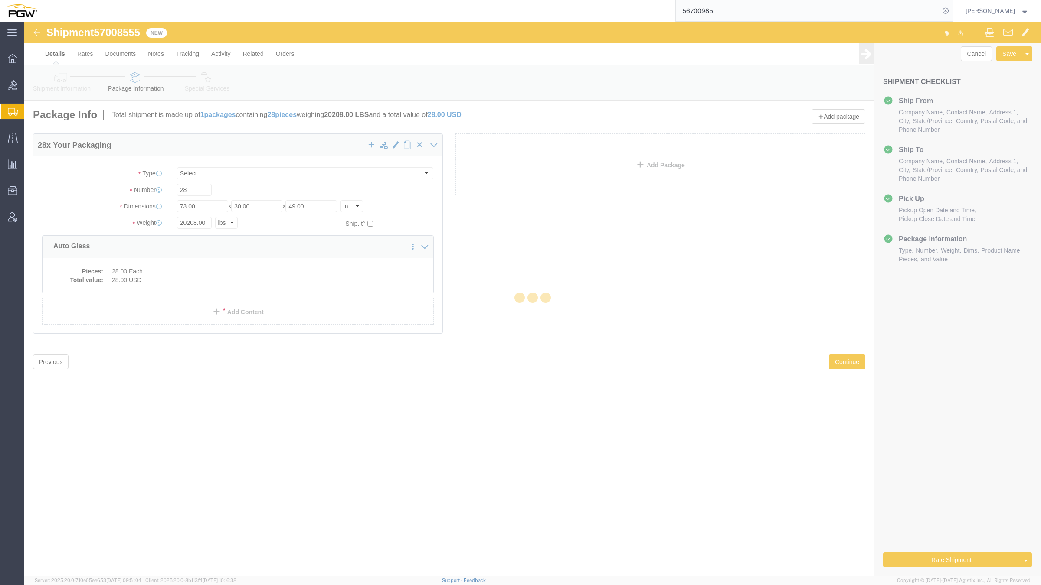
select select
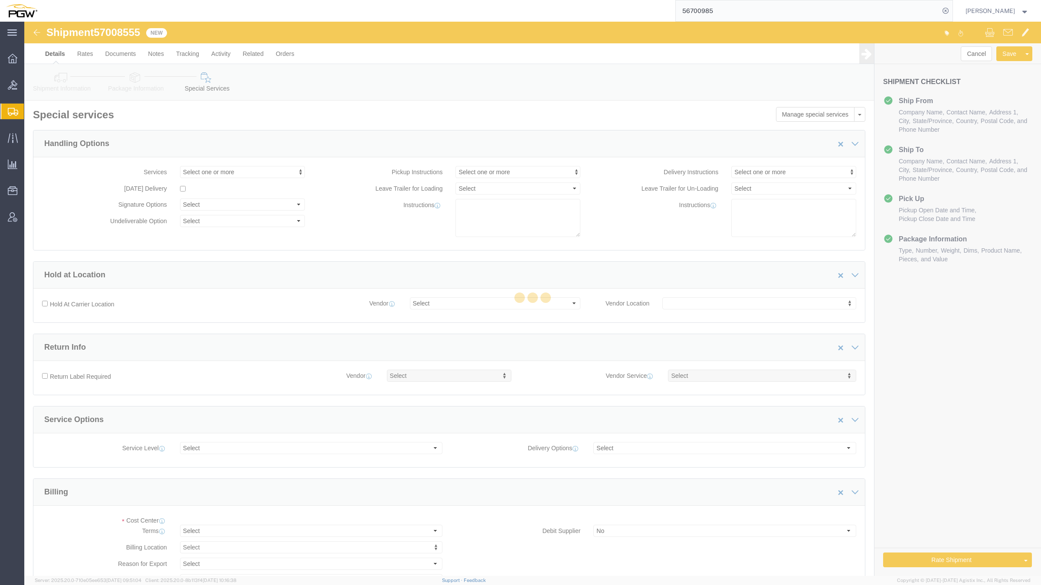
select select "COSTCENTER"
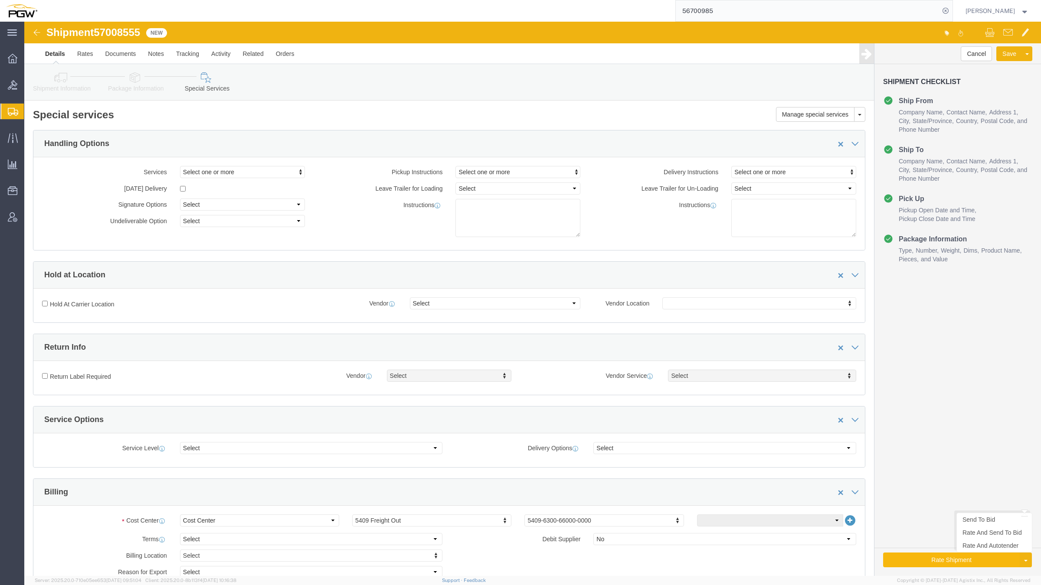
click button "Rate Shipment"
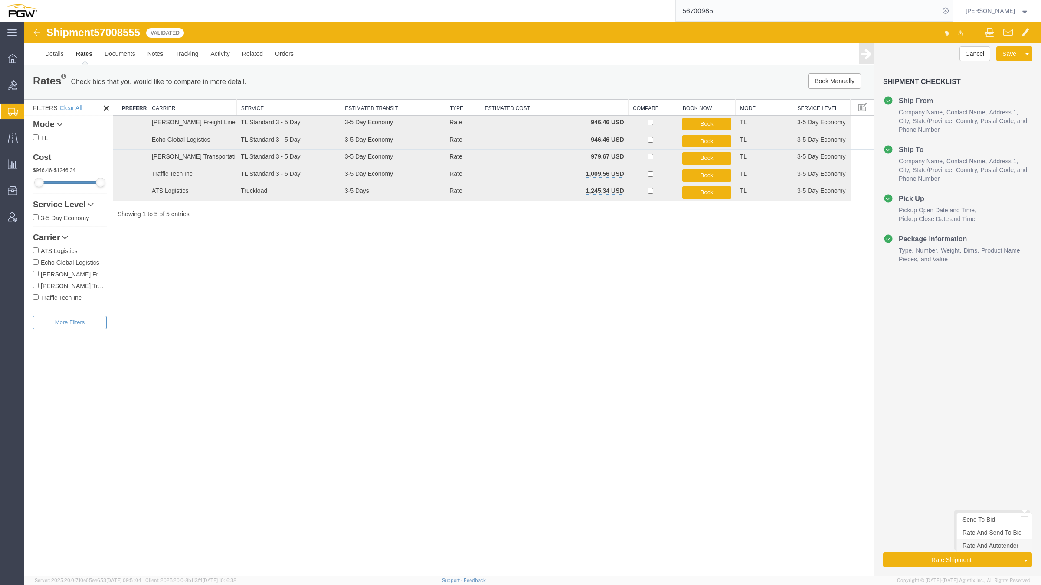
click at [975, 544] on link "Rate And Autotender" at bounding box center [994, 545] width 75 height 13
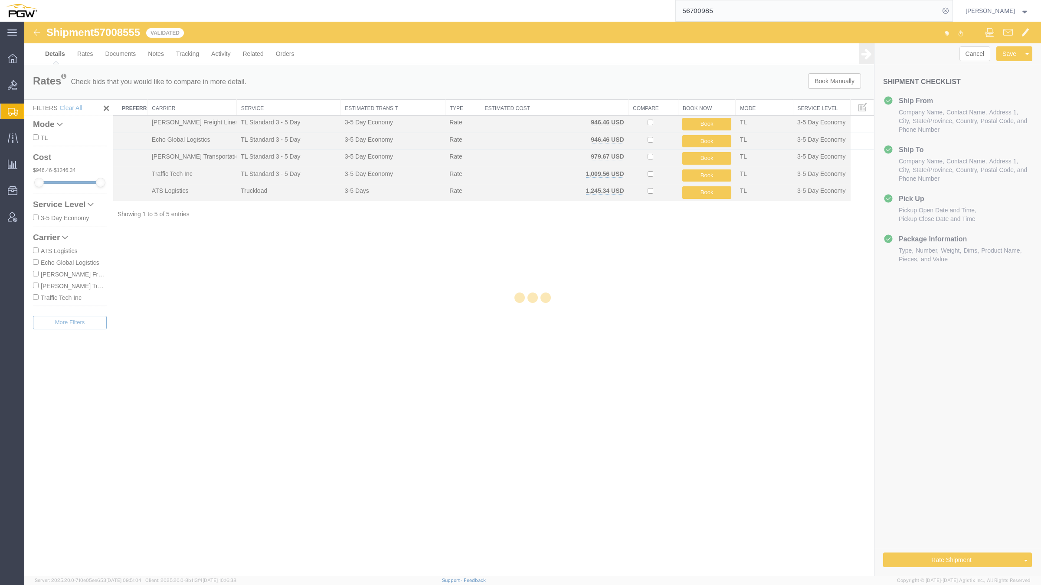
select select "61931"
select select "28403"
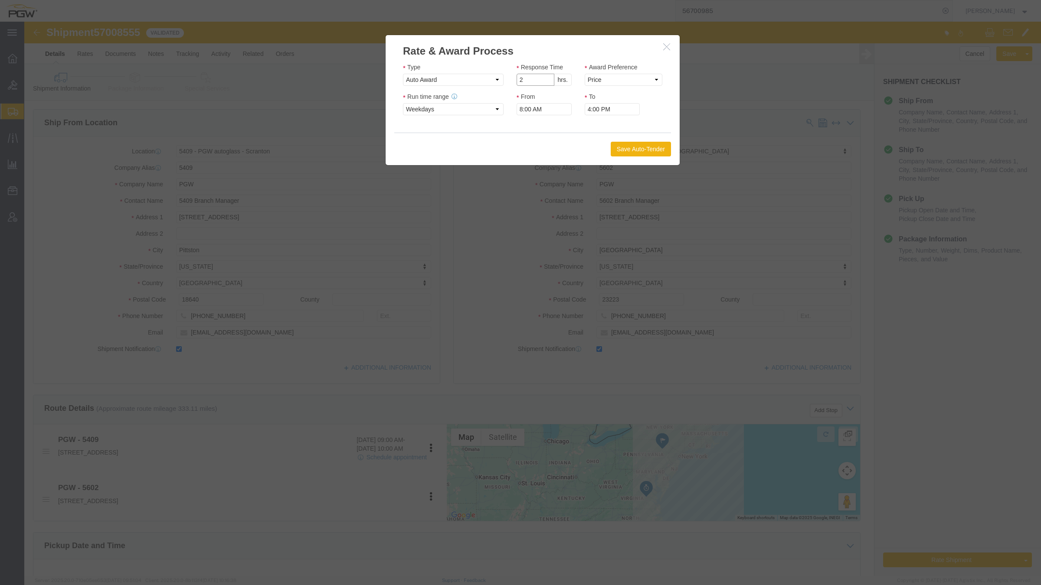
type input "2"
click input "2"
click select "Price Carrier Rank"
select select "LANE_RANK"
click select "Price Carrier Rank"
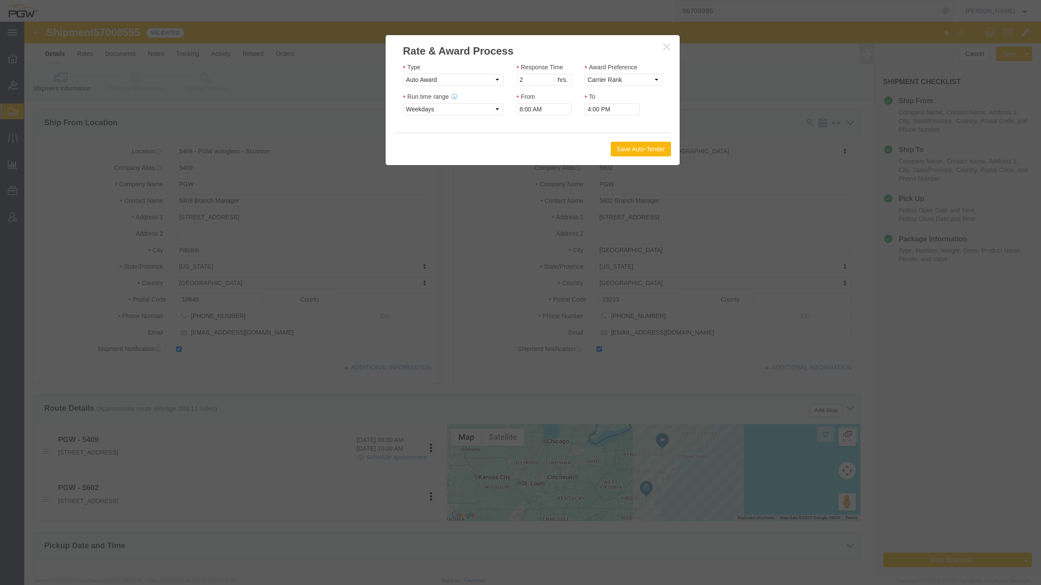
click button "Save Auto-Tender"
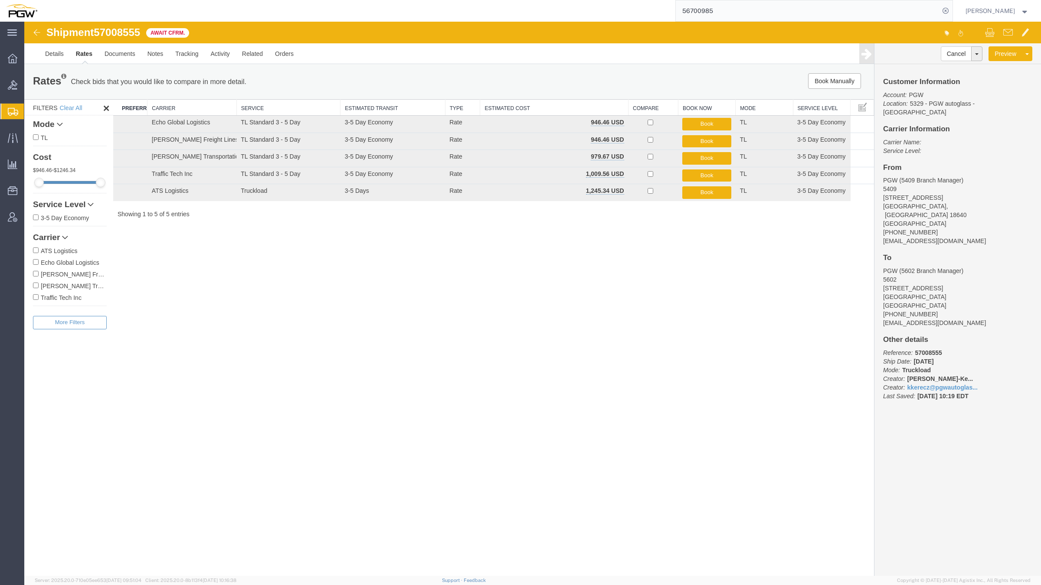
drag, startPoint x: 153, startPoint y: 55, endPoint x: 129, endPoint y: 33, distance: 32.8
click at [129, 33] on span "57008555" at bounding box center [117, 32] width 46 height 12
copy span "57008555"
click at [0, 0] on span "Create Shipment" at bounding box center [0, 0] width 0 height 0
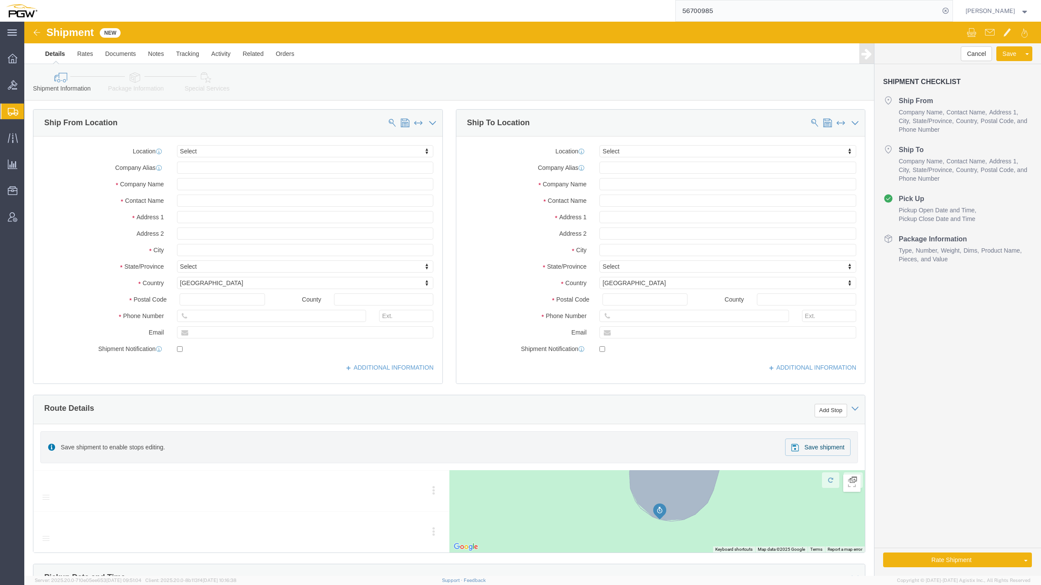
click at [0, 0] on span "Create Shipment" at bounding box center [0, 0] width 0 height 0
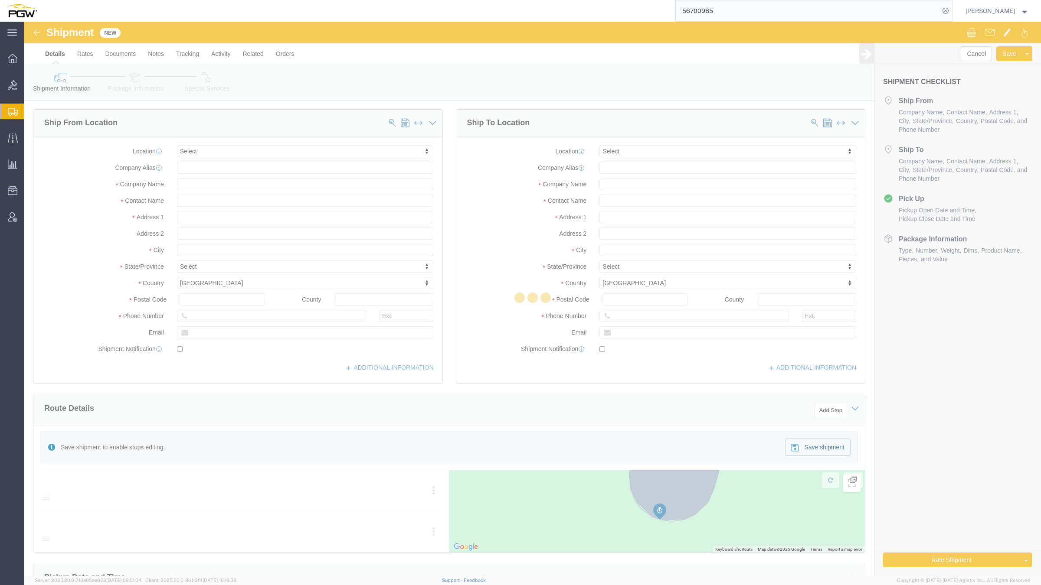
click at [10, 111] on icon at bounding box center [13, 112] width 10 height 8
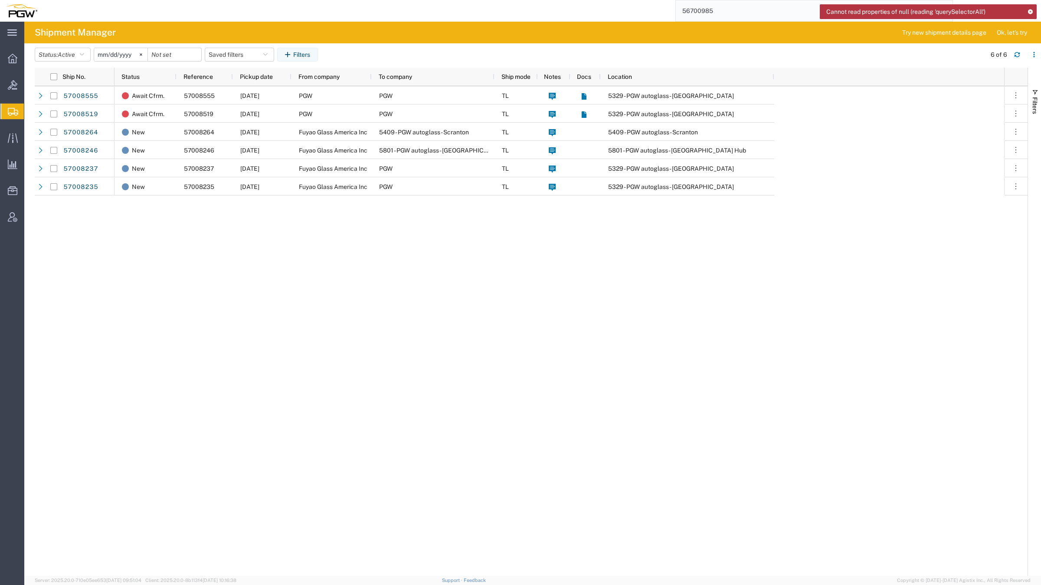
click at [0, 0] on span "Create from Template" at bounding box center [0, 0] width 0 height 0
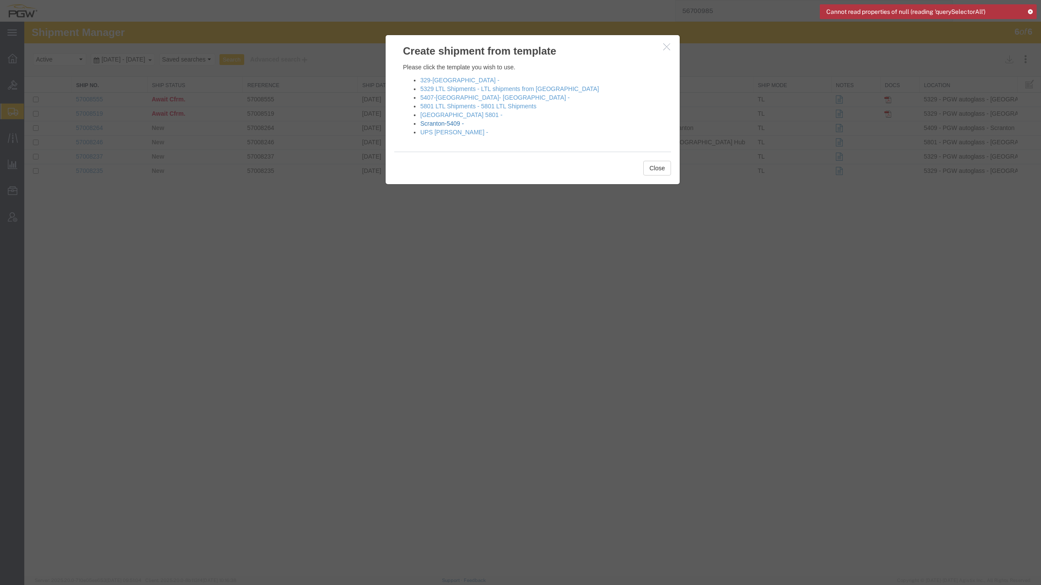
click at [434, 123] on link "Scranton-5409 -" at bounding box center [441, 123] width 43 height 7
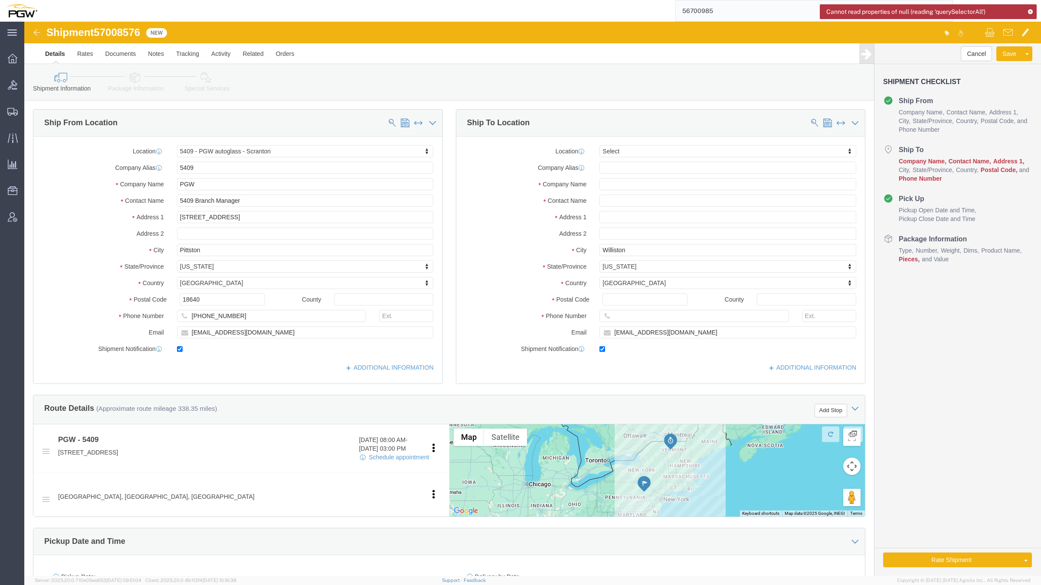
select select "61931"
select select
drag, startPoint x: 622, startPoint y: 127, endPoint x: 596, endPoint y: 134, distance: 26.5
click input "text"
paste input "5596"
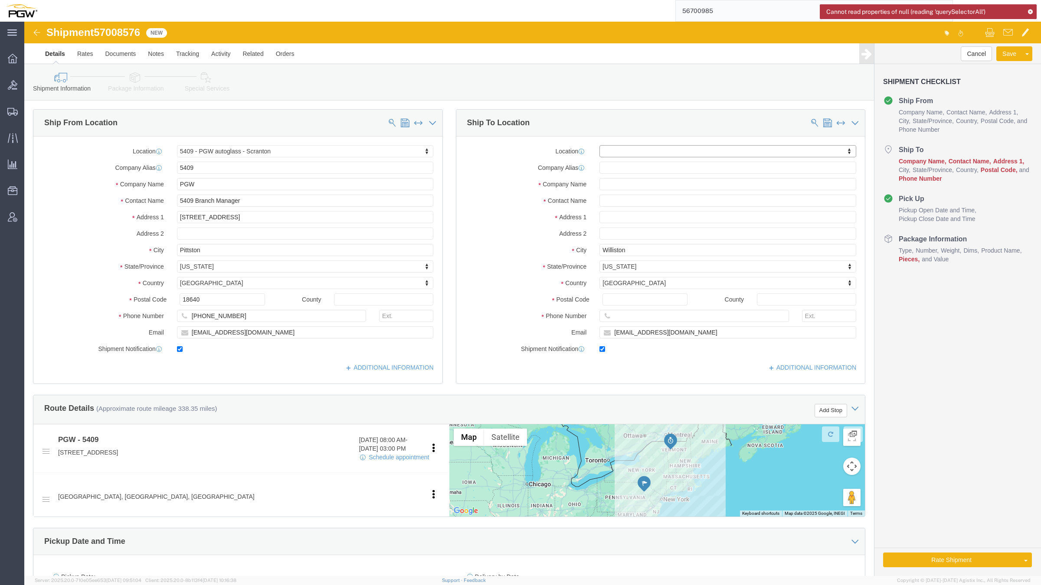
type input "5596"
select select "28395"
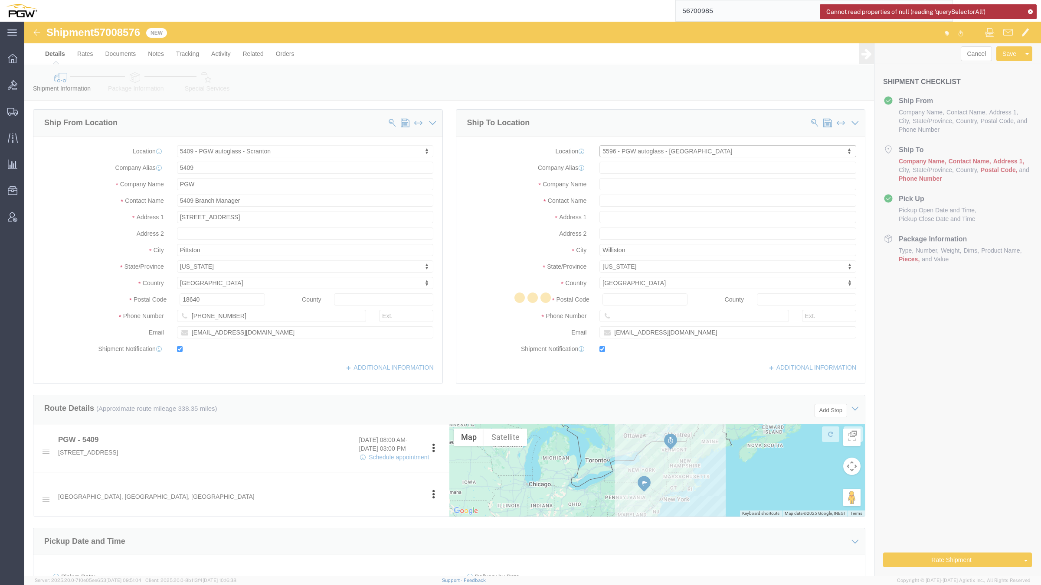
type input "5596"
type input "PGW"
type input "5596 Branch Manager"
type input "[STREET_ADDRESS]"
type input "Chesapeake"
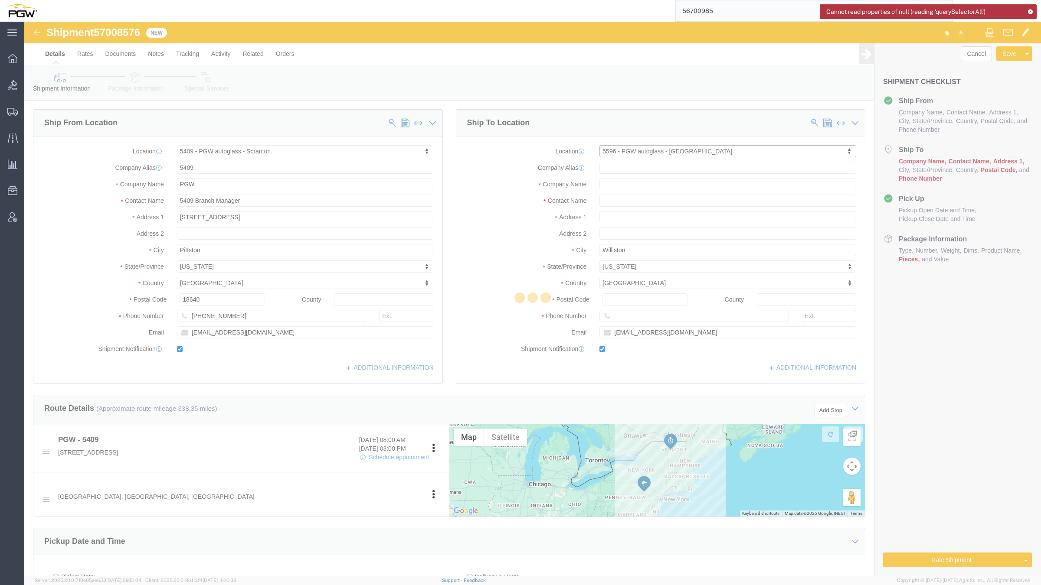
type input "23320"
type input "[PHONE_NUMBER]"
type input "[EMAIL_ADDRESS][DOMAIN_NAME]"
select select "VA"
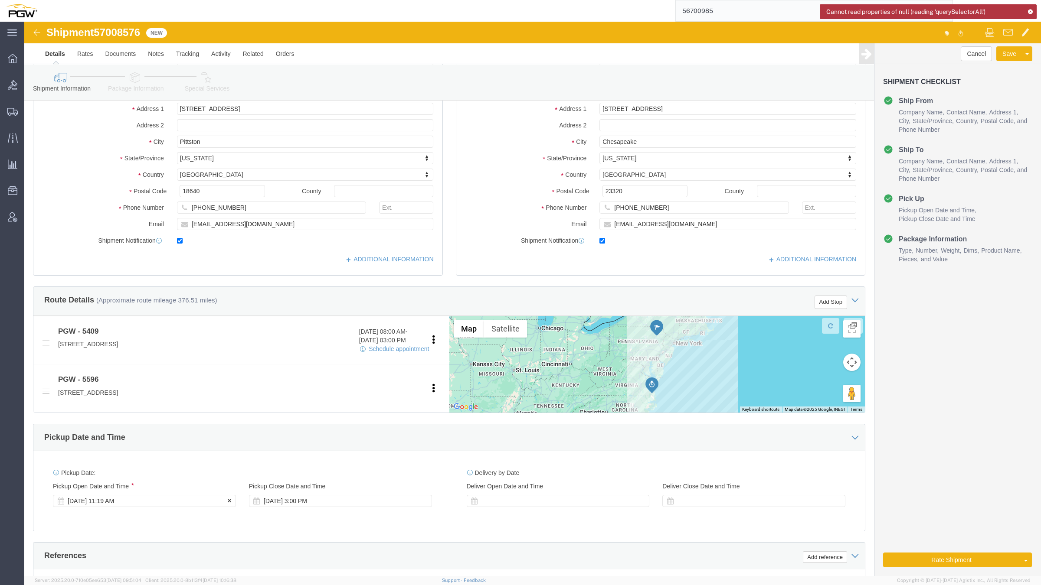
scroll to position [217, 0]
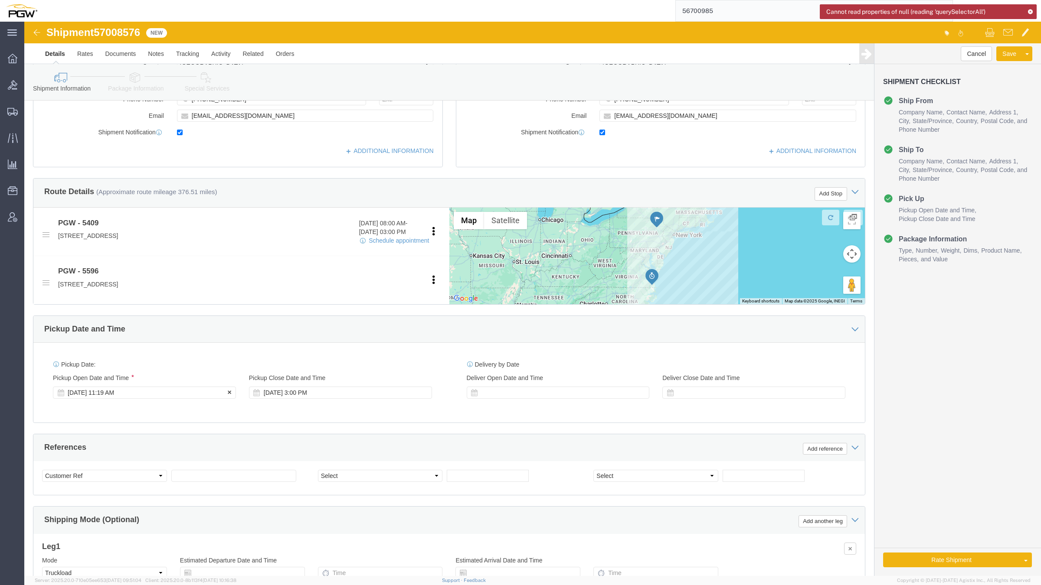
click div "[DATE] 11:19 AM"
click input "11:19 AM"
type input "8:00 AM"
click button "Apply"
click select "Select Account Type Activity ID Airline Appointment Number ASN Batch Request # …"
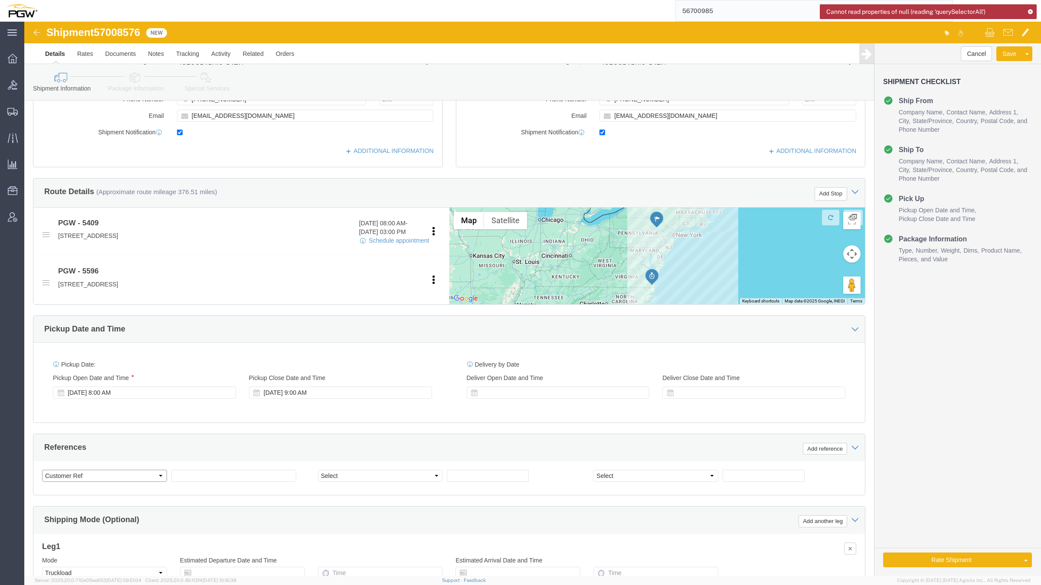
select select "BOL"
click select "Select Account Type Activity ID Airline Appointment Number ASN Batch Request # …"
click span "57008576"
copy span "57008576"
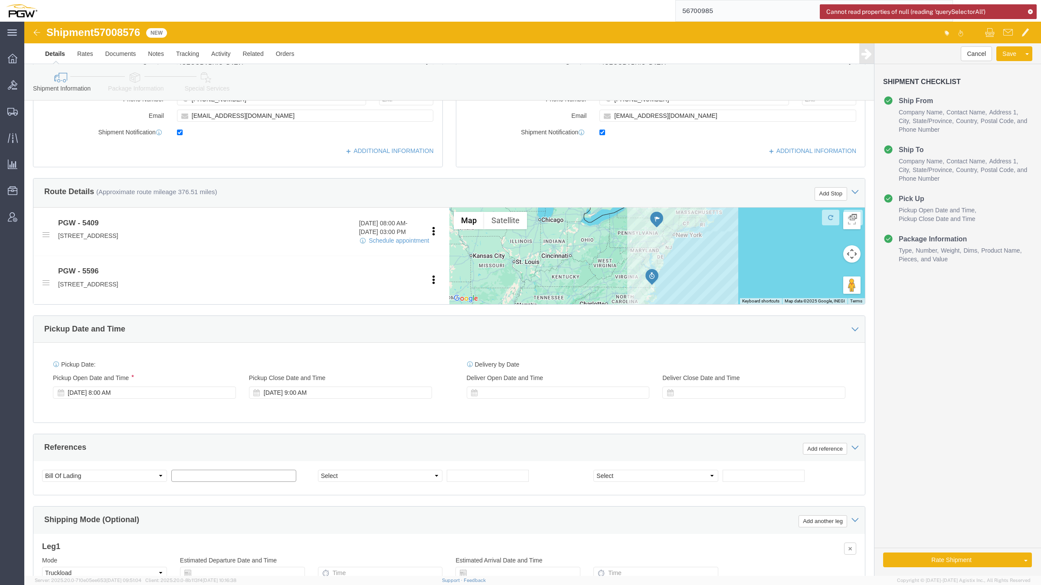
click input "text"
paste input "57008576"
type input "57008576"
click input "text"
paste input "669401"
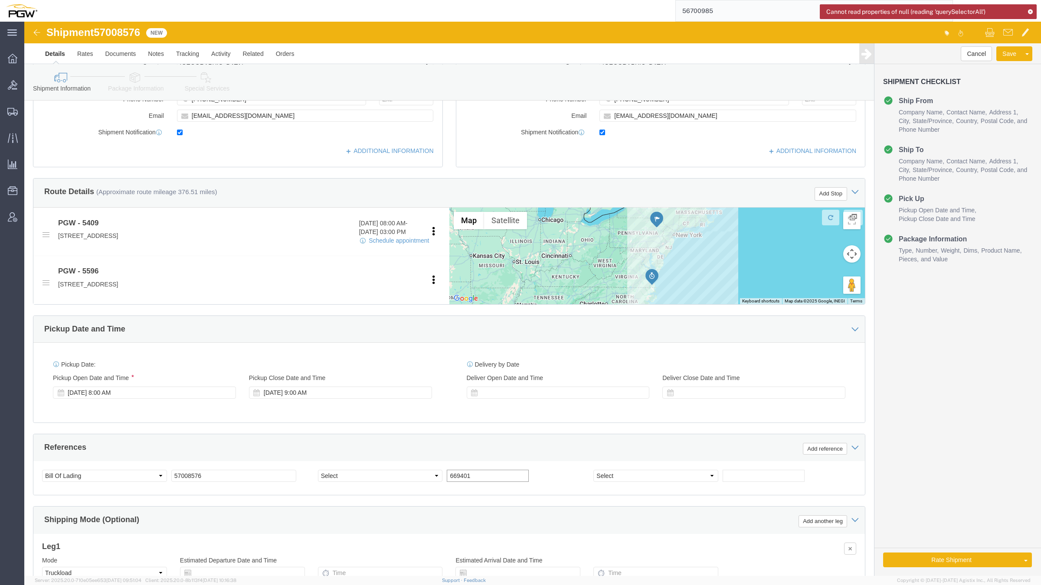
type input "669401"
click select "Select Account Type Activity ID Airline Appointment Number ASN Batch Request # …"
select select "ORDERNUM"
click select "Select Account Type Activity ID Airline Appointment Number ASN Batch Request # …"
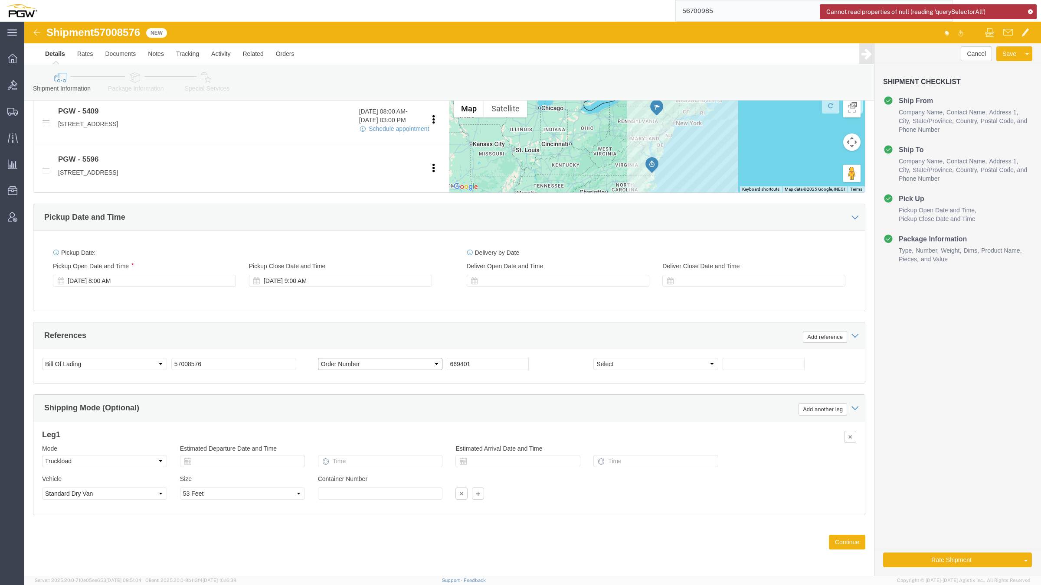
scroll to position [332, 0]
click button "Continue"
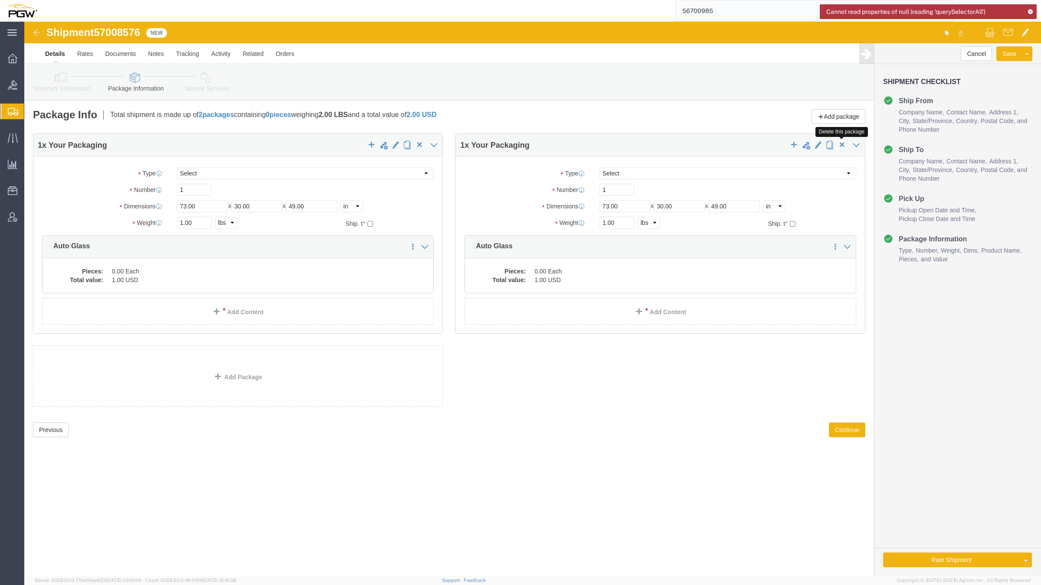
click span "button"
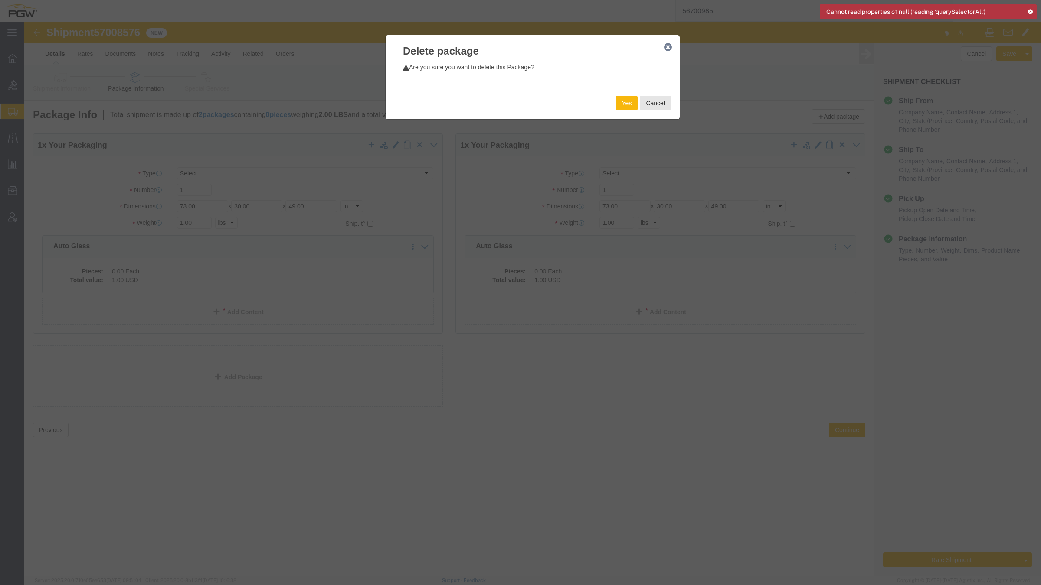
click button "Yes"
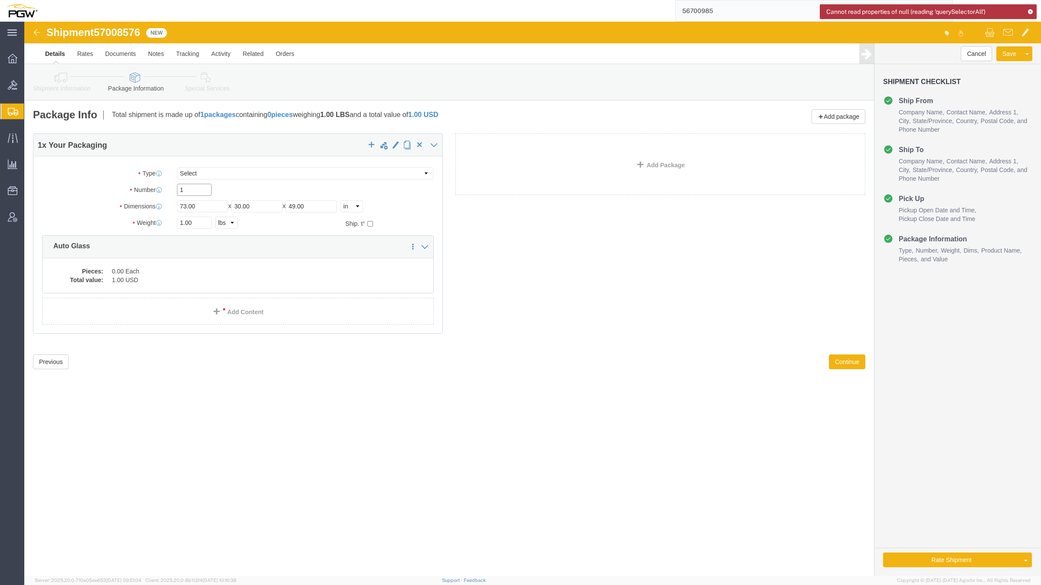
drag, startPoint x: 159, startPoint y: 167, endPoint x: 148, endPoint y: 168, distance: 10.9
click div "1"
paste input "35"
type input "35"
click input "1.00"
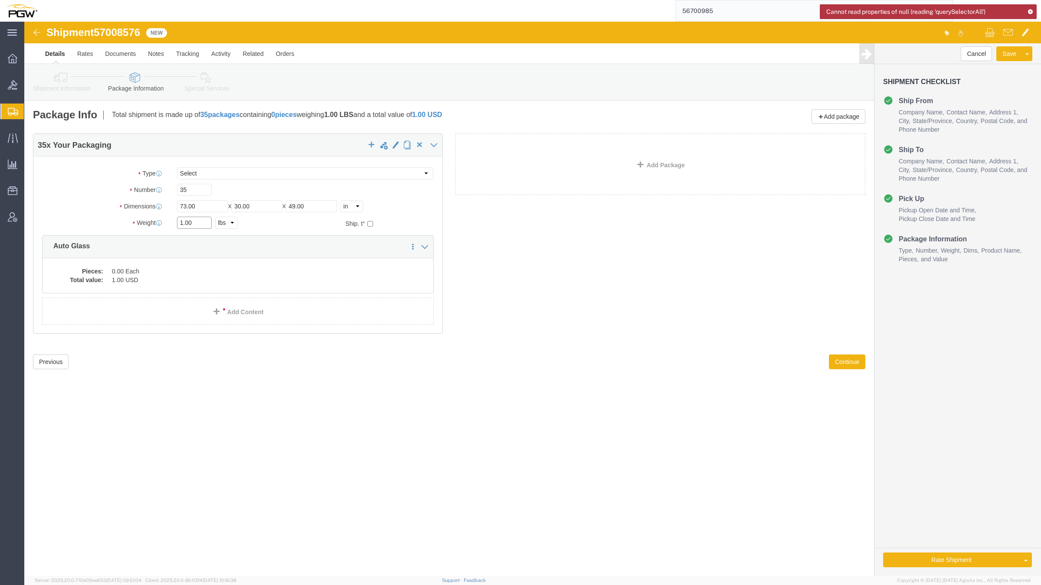
click input "1.00"
paste input "27519"
type input "27519.00"
click dd "0.00 Each"
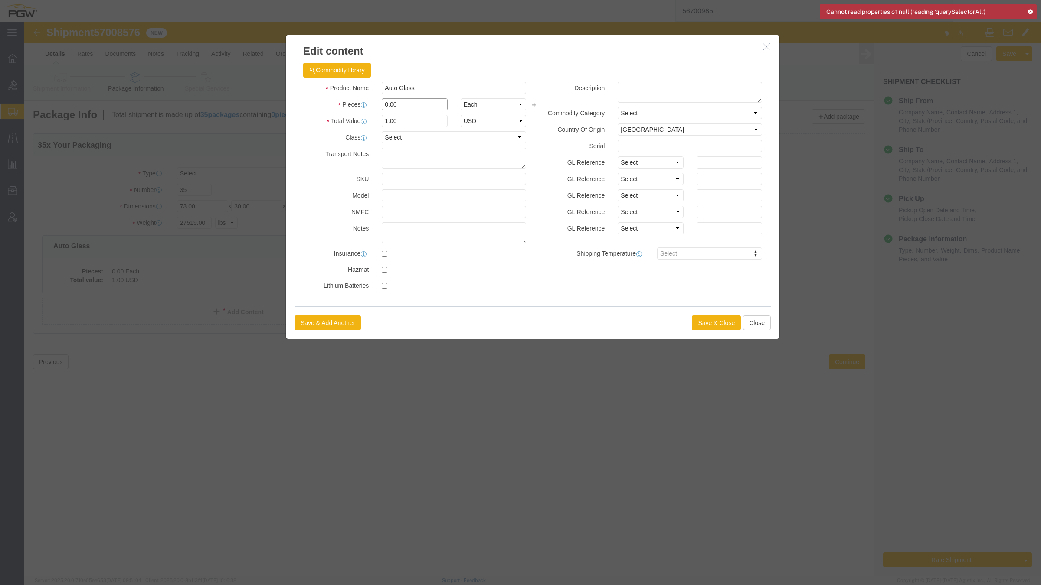
click input "0.00"
drag, startPoint x: 364, startPoint y: 79, endPoint x: 356, endPoint y: 81, distance: 8.4
click div "0.00"
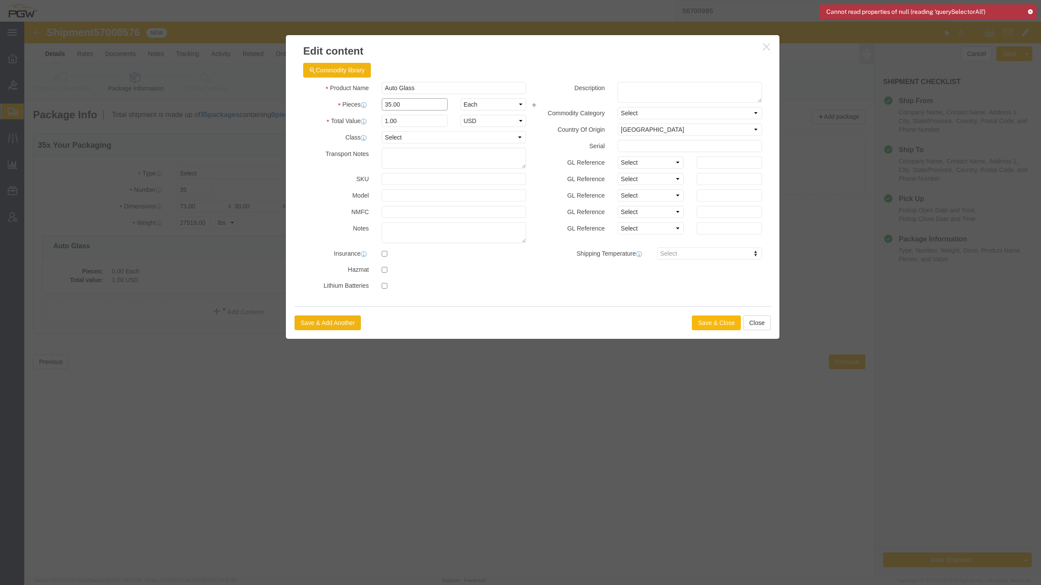
type input "35.00"
click button "Save & Close"
type input "35"
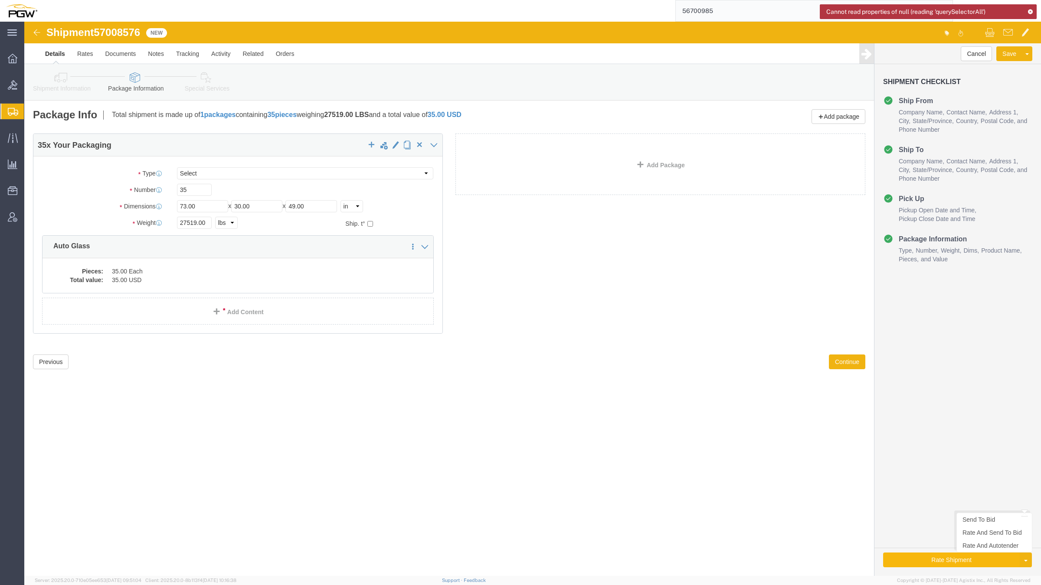
click button "Rate Shipment"
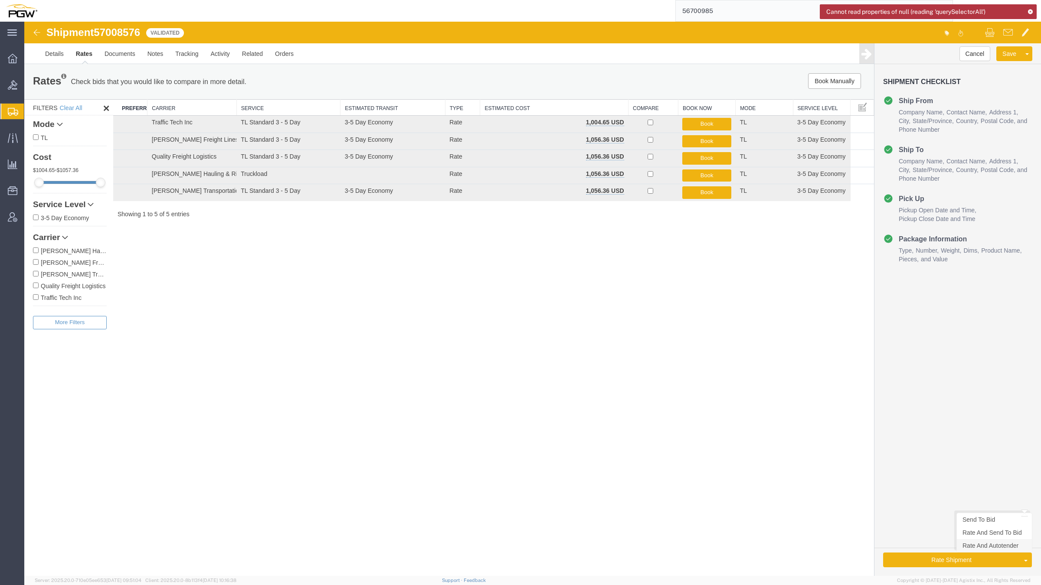
click at [1003, 549] on link "Rate And Autotender" at bounding box center [994, 545] width 75 height 13
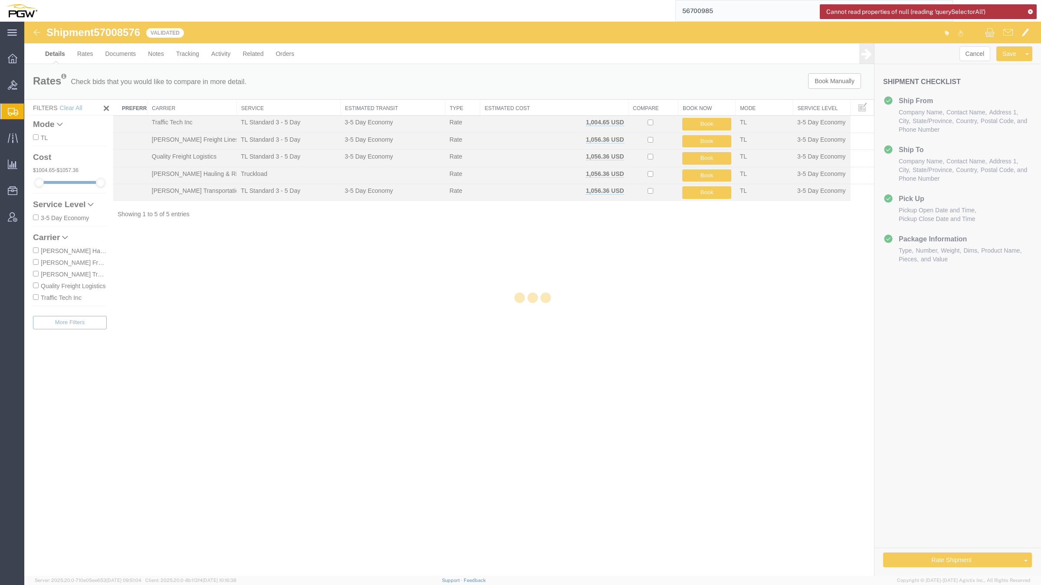
select select "61931"
select select "28395"
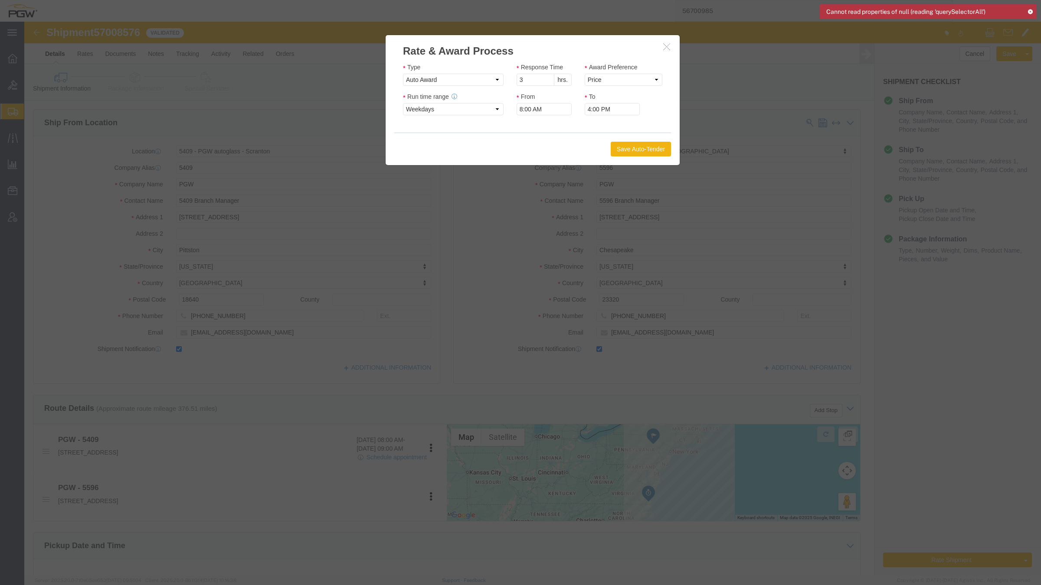
click at [1030, 11] on icon at bounding box center [1030, 11] width 6 height 5
type input "2"
click input "2"
click select "Price Carrier Rank"
select select "LANE_RANK"
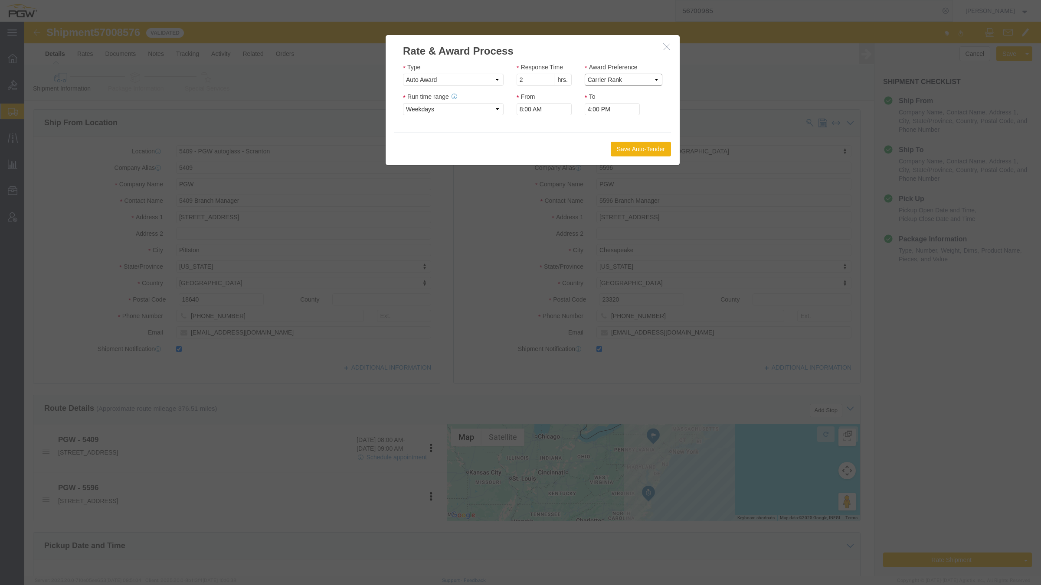
click select "Price Carrier Rank"
click button "Save Auto-Tender"
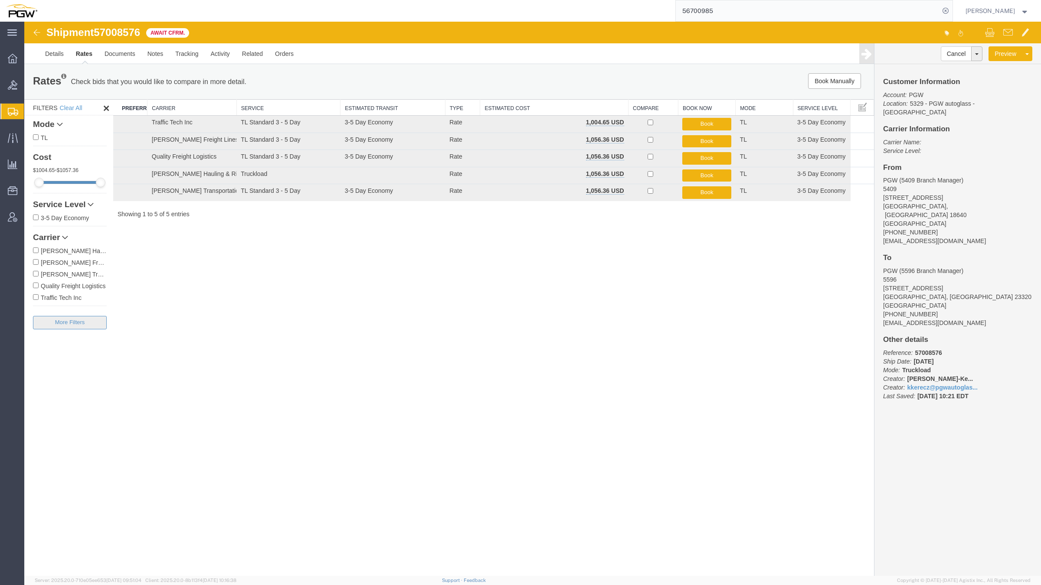
click at [79, 330] on div "Filters Clear All Mode TL Cost 1004.65 - 1057.36 Service Level 3-5 Day Economy …" at bounding box center [68, 337] width 89 height 477
click at [137, 0] on div "56700985" at bounding box center [497, 11] width 909 height 22
click at [386, 322] on div "Shipment 57008576 5 of 5 Await Cfrm. Details Rates Documents Notes Tracking Act…" at bounding box center [532, 299] width 1017 height 554
click at [420, 0] on div "56700985" at bounding box center [497, 11] width 909 height 22
drag, startPoint x: 437, startPoint y: 354, endPoint x: 438, endPoint y: 350, distance: 4.4
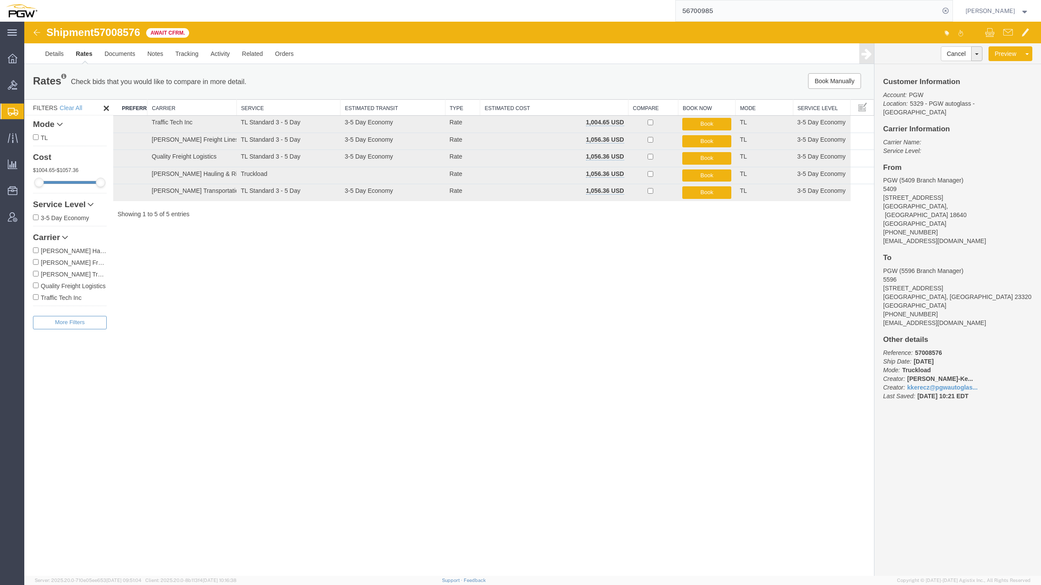
click at [438, 353] on div "Shipment 57008576 5 of 5 Await Cfrm. Details Rates Documents Notes Tracking Act…" at bounding box center [532, 299] width 1017 height 554
click at [380, 0] on div "56700985" at bounding box center [497, 11] width 909 height 22
click at [372, 321] on div "Shipment 57008576 5 of 5 Await Cfrm. Details Rates Documents Notes Tracking Act…" at bounding box center [532, 299] width 1017 height 554
click at [895, 0] on form "56700985" at bounding box center [814, 11] width 278 height 22
click at [778, 0] on form "56700985" at bounding box center [814, 11] width 278 height 22
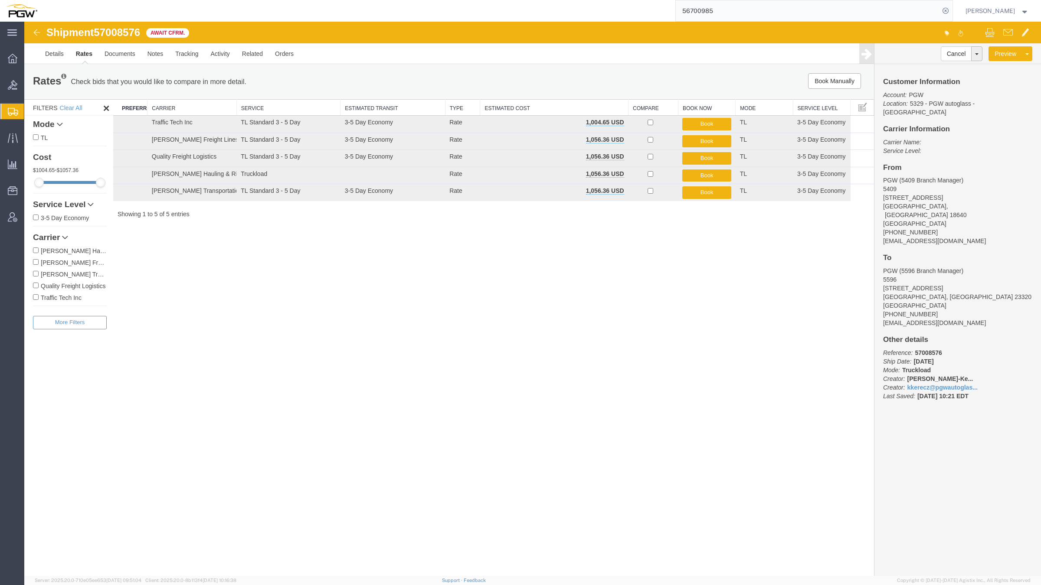
click at [211, 0] on div "56700985" at bounding box center [497, 11] width 909 height 22
click at [252, 250] on div "Shipment 57008576 5 of 5 Await Cfrm. Details Rates Documents Notes Tracking Act…" at bounding box center [532, 299] width 1017 height 554
drag, startPoint x: 286, startPoint y: 248, endPoint x: 307, endPoint y: 113, distance: 136.0
click at [288, 249] on div "Shipment 57008576 5 of 5 Await Cfrm. Details Rates Documents Notes Tracking Act…" at bounding box center [532, 299] width 1017 height 554
click at [327, 0] on div "56700985" at bounding box center [497, 11] width 909 height 22
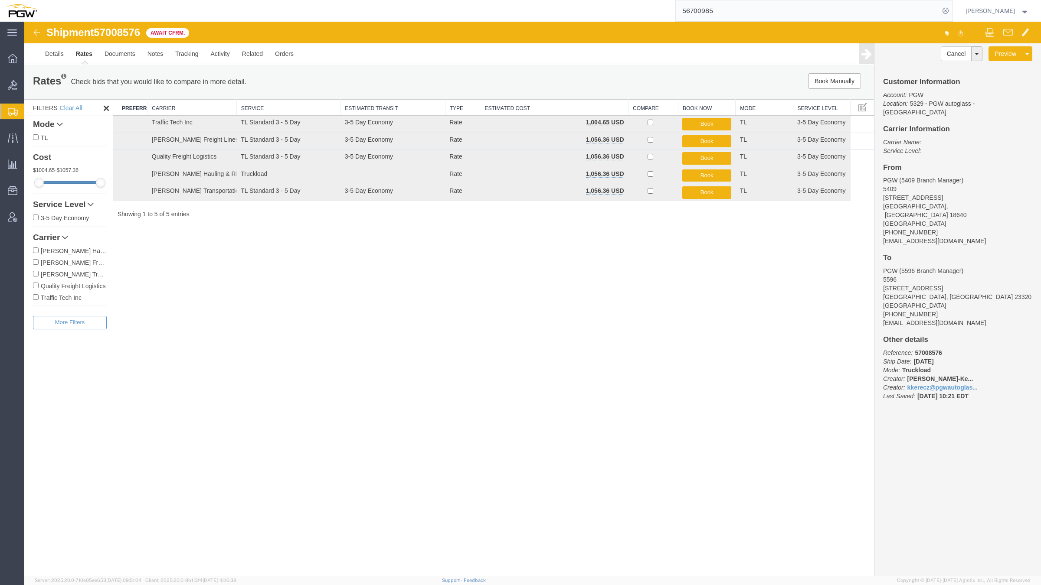
drag, startPoint x: 500, startPoint y: 269, endPoint x: 578, endPoint y: 287, distance: 79.6
click at [504, 267] on div "Shipment 57008576 5 of 5 Await Cfrm. Details Rates Documents Notes Tracking Act…" at bounding box center [532, 299] width 1017 height 554
drag, startPoint x: 620, startPoint y: 510, endPoint x: 656, endPoint y: 135, distance: 377.2
click at [621, 498] on div "Shipment 57008576 5 of 5 Await Cfrm. Details Rates Documents Notes Tracking Act…" at bounding box center [532, 299] width 1017 height 554
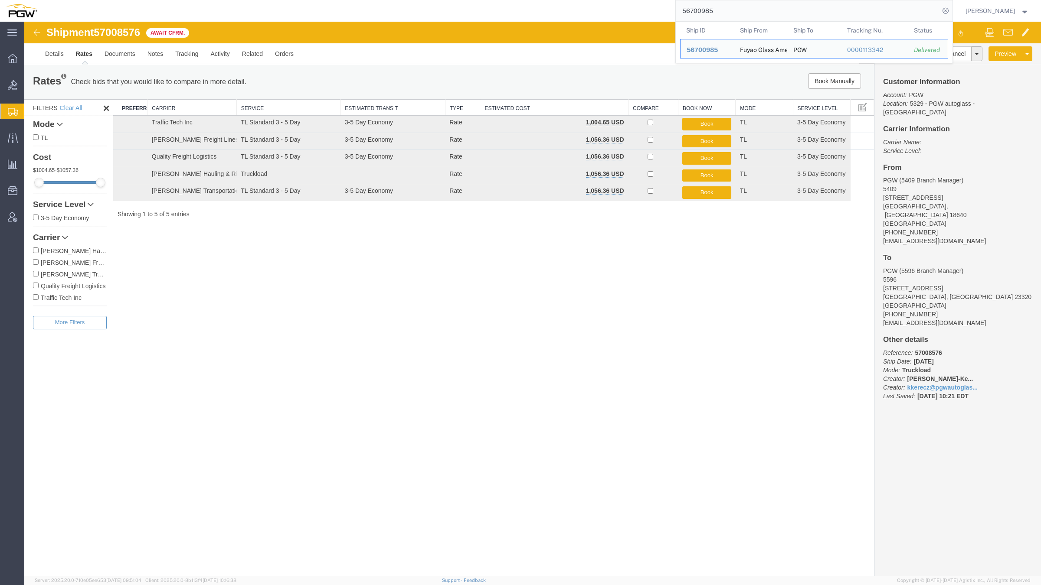
drag, startPoint x: 763, startPoint y: 0, endPoint x: 588, endPoint y: 6, distance: 175.7
click at [588, 6] on div "56700985 Ship ID Ship From Ship To Tracking Nu. Status Ship ID 56700985 Ship Fr…" at bounding box center [497, 11] width 909 height 22
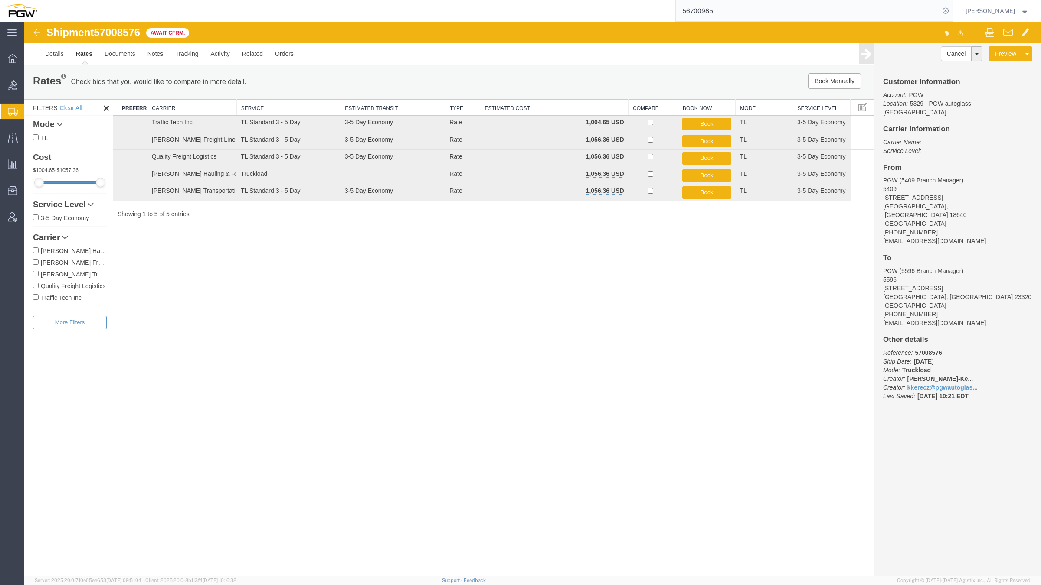
drag, startPoint x: 511, startPoint y: 23, endPoint x: 461, endPoint y: 50, distance: 57.6
click at [426, 14] on div "56700985" at bounding box center [497, 11] width 909 height 22
click at [322, 48] on ul "Details Rates Documents Notes Tracking Activity Related Orders" at bounding box center [532, 53] width 987 height 20
click at [293, 60] on link "Orders" at bounding box center [284, 53] width 31 height 21
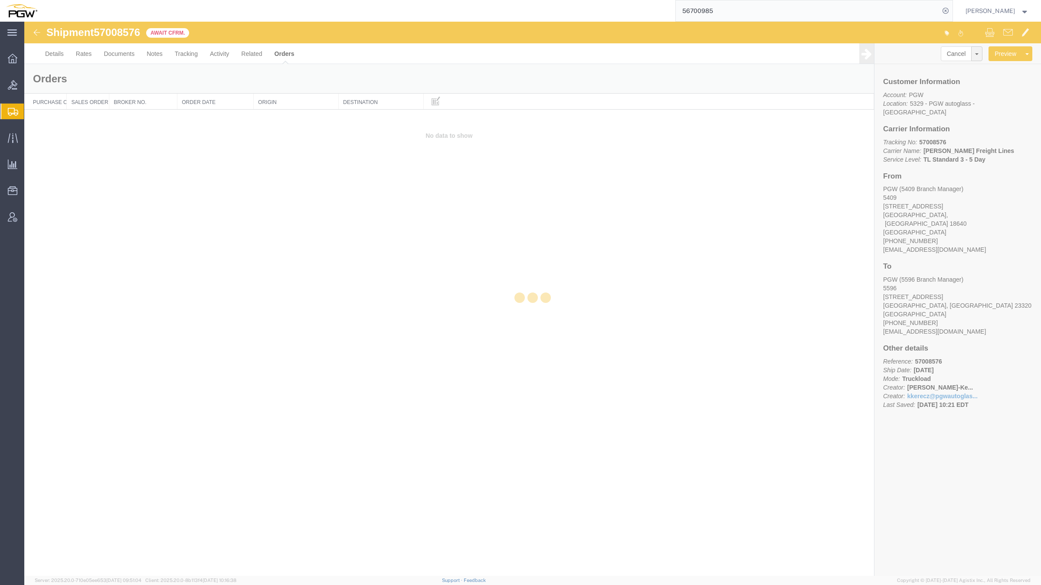
click at [238, 0] on div "56700985" at bounding box center [497, 11] width 909 height 22
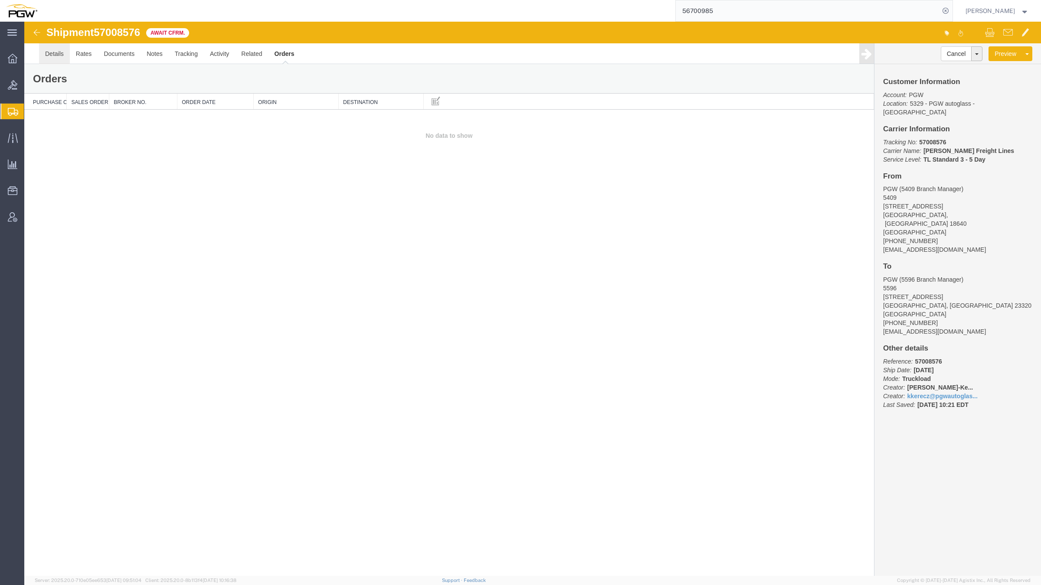
click at [61, 57] on link "Details" at bounding box center [54, 53] width 31 height 21
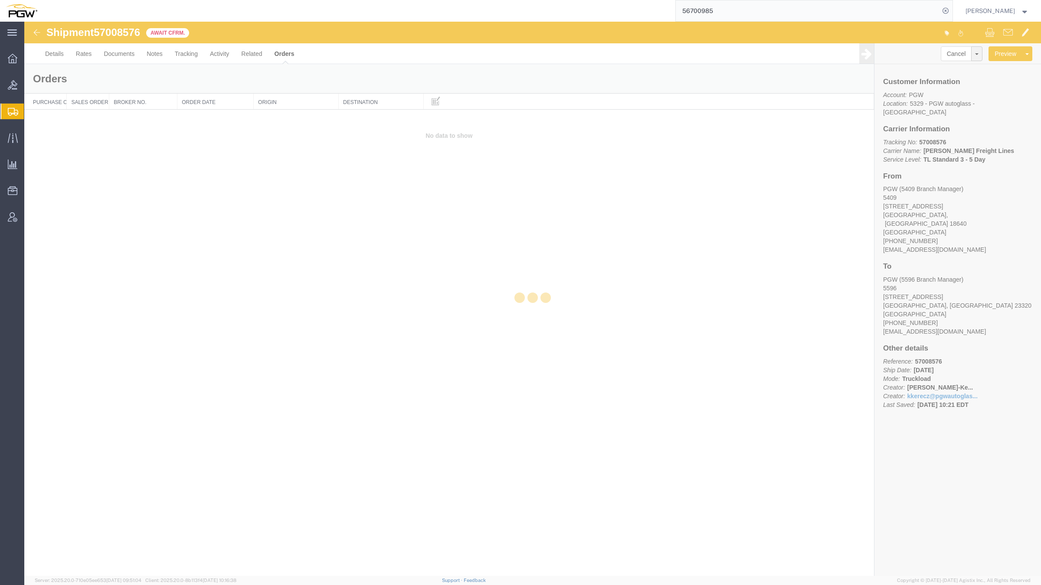
click at [56, 0] on div "56700985" at bounding box center [497, 11] width 909 height 22
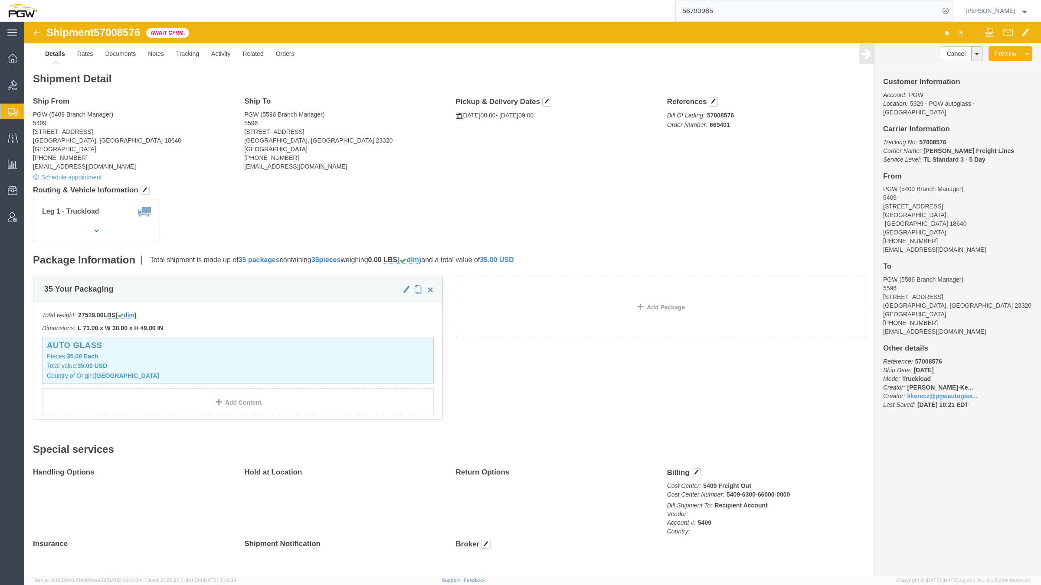
click at [131, 0] on div "56700985" at bounding box center [497, 11] width 909 height 22
